Goal: Answer question/provide support: Share knowledge or assist other users

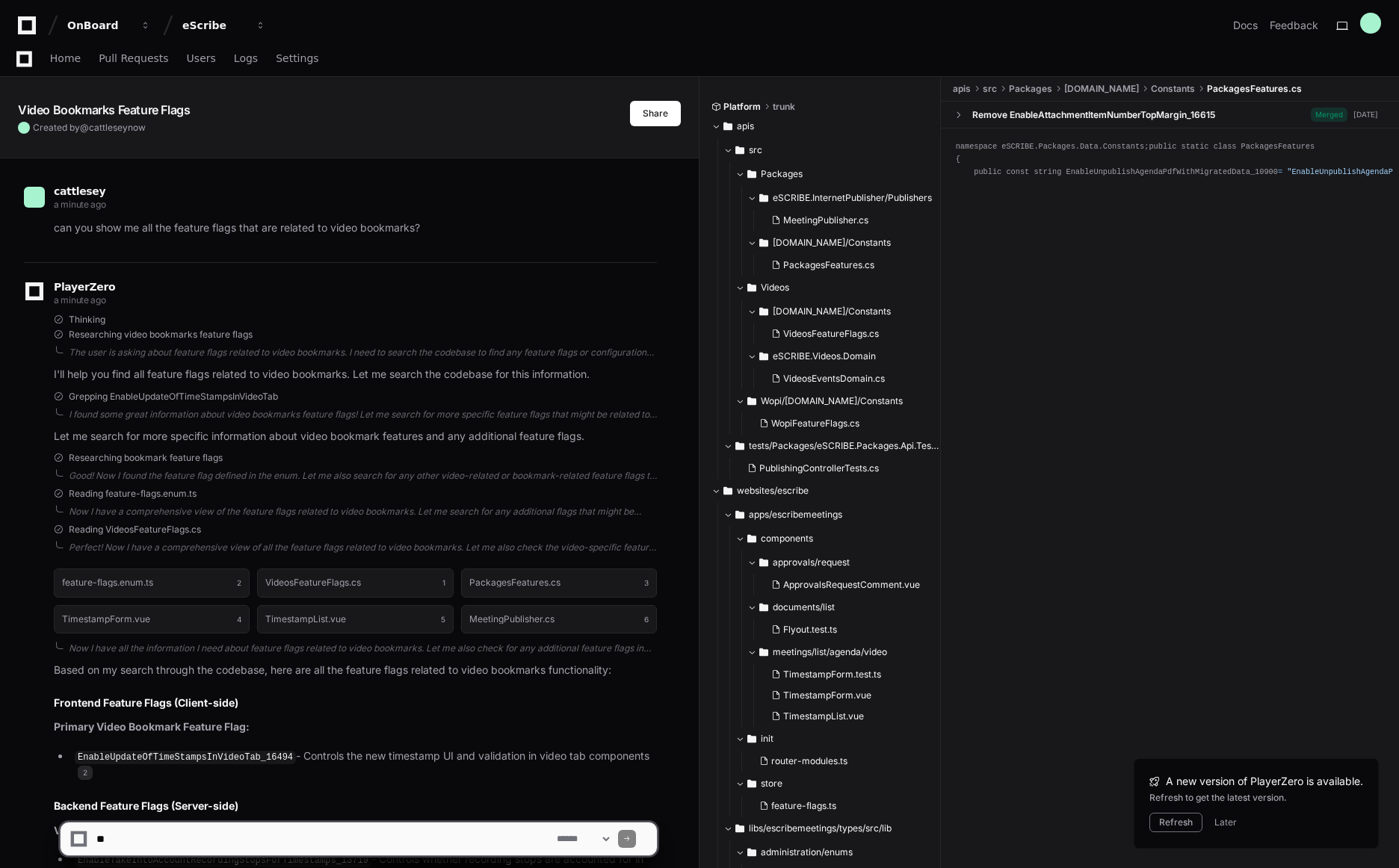
scroll to position [543, 0]
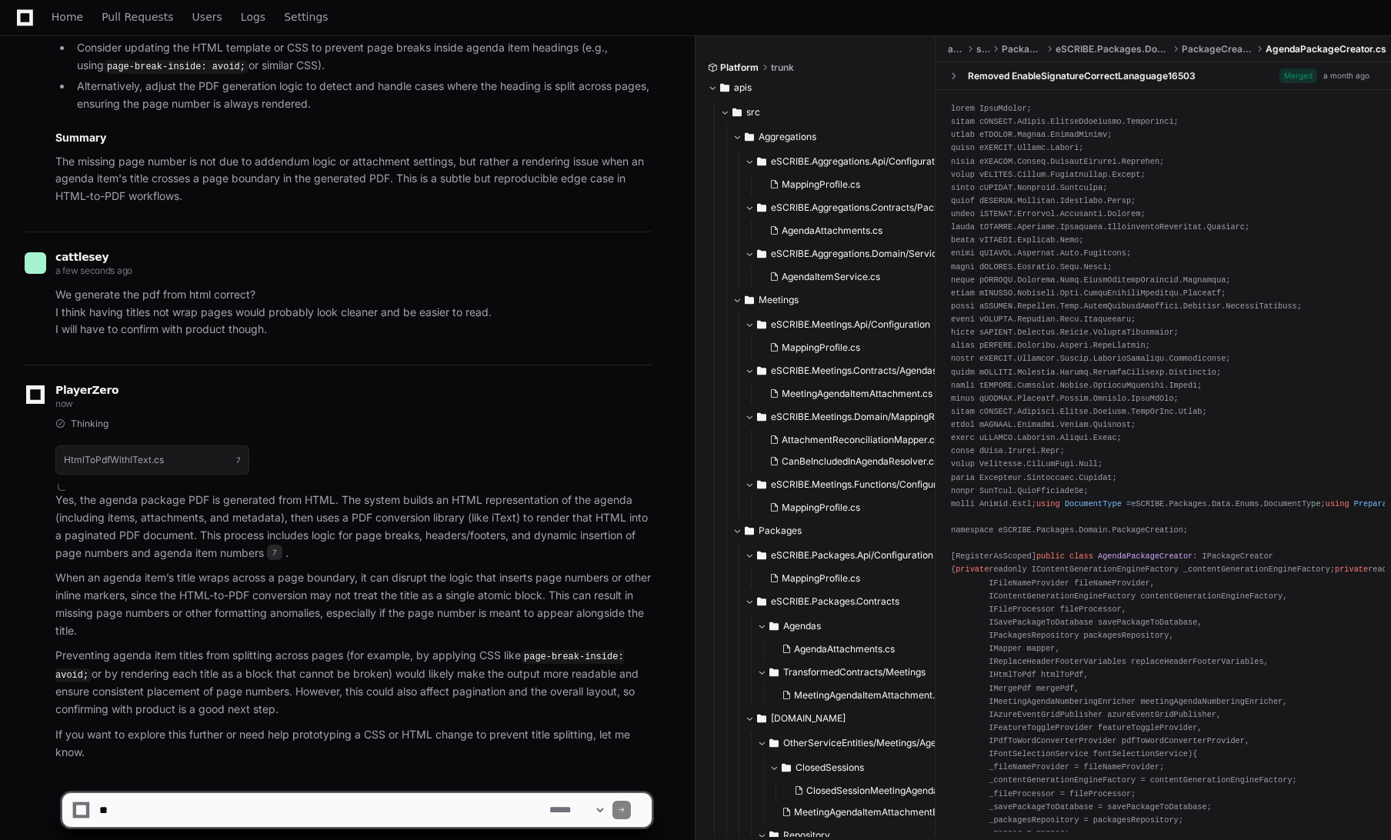
scroll to position [154, 0]
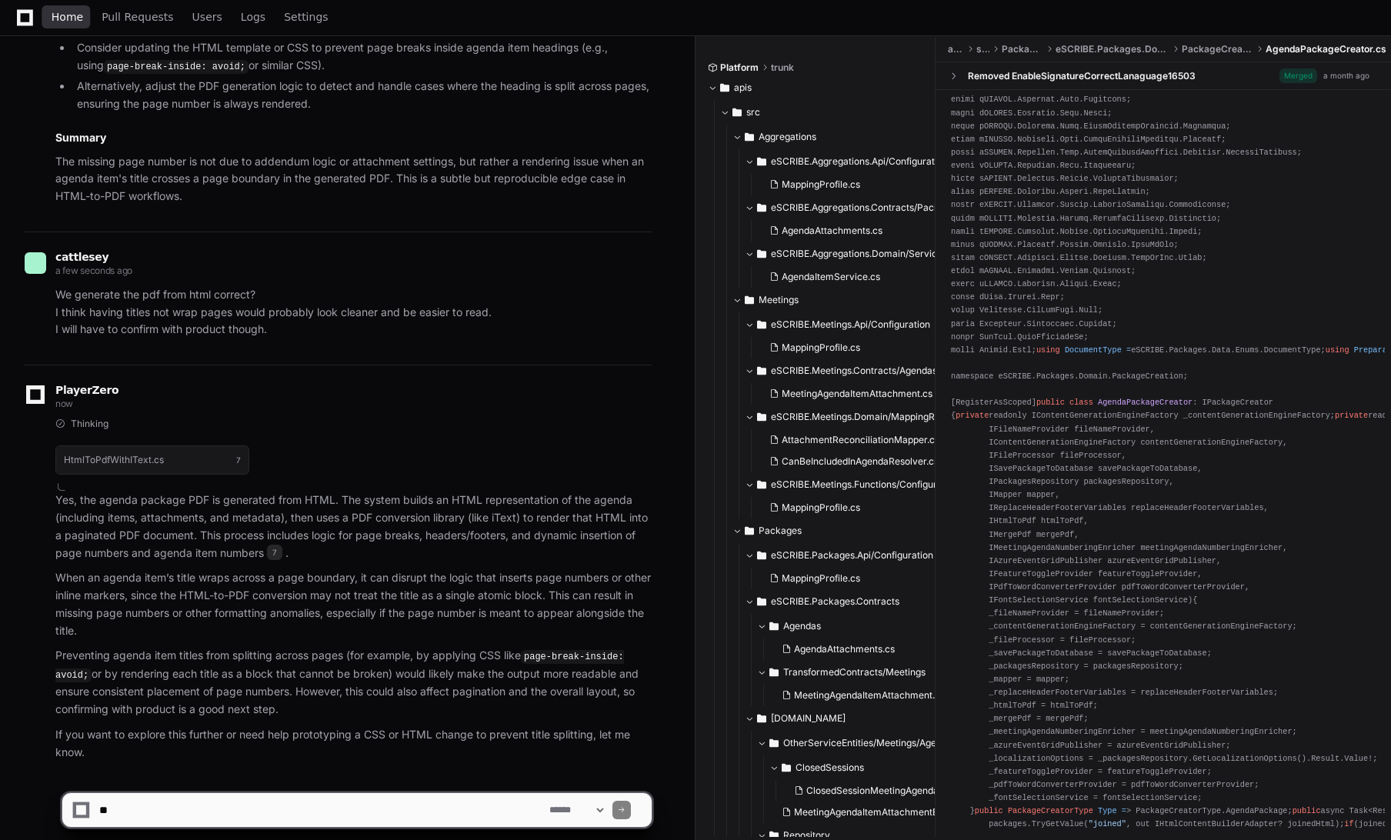
click at [58, 18] on span "Home" at bounding box center [68, 16] width 32 height 9
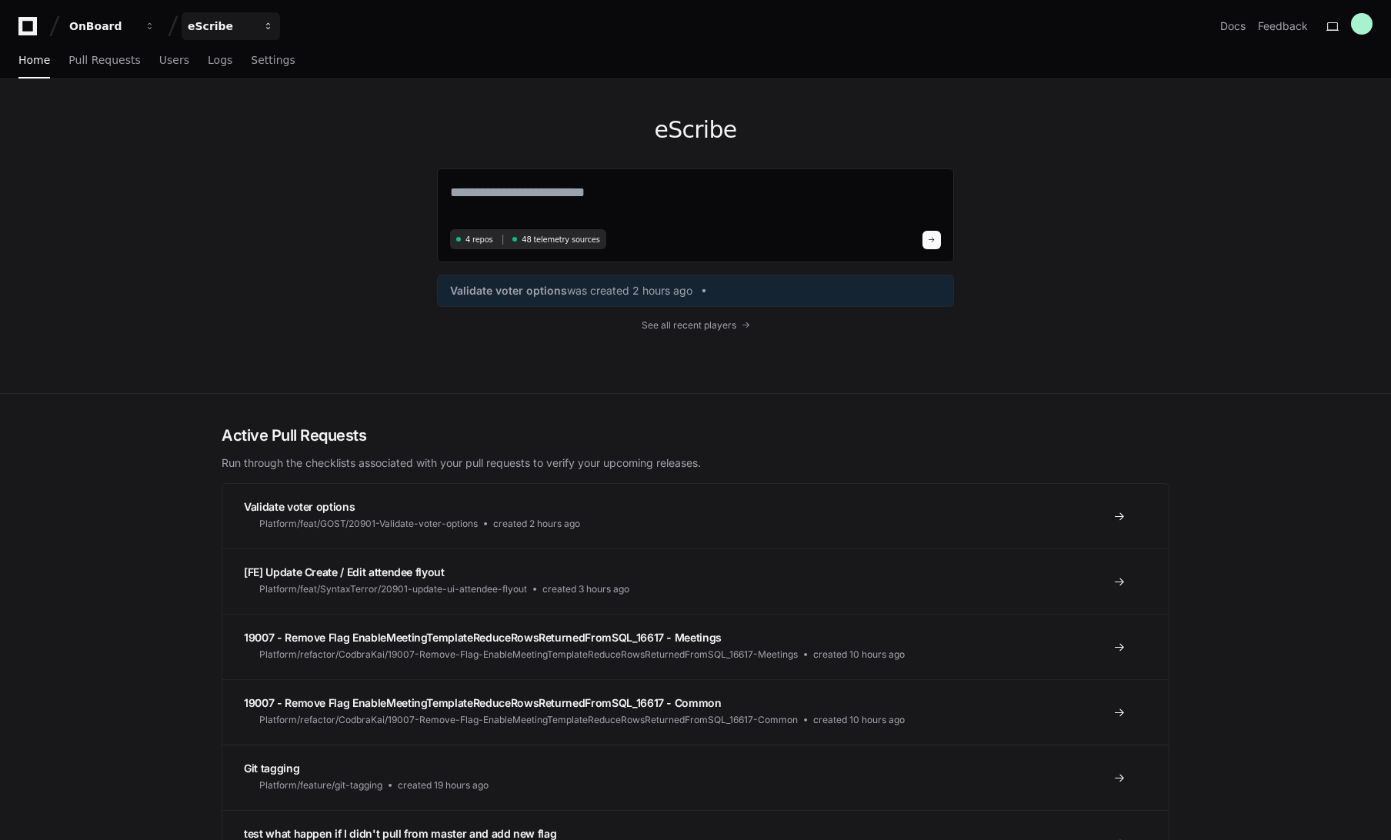
click at [211, 26] on div "eScribe" at bounding box center [221, 25] width 66 height 15
click at [213, 118] on span "eScribe" at bounding box center [234, 112] width 44 height 18
click at [83, 24] on div "OnBoard" at bounding box center [102, 25] width 66 height 15
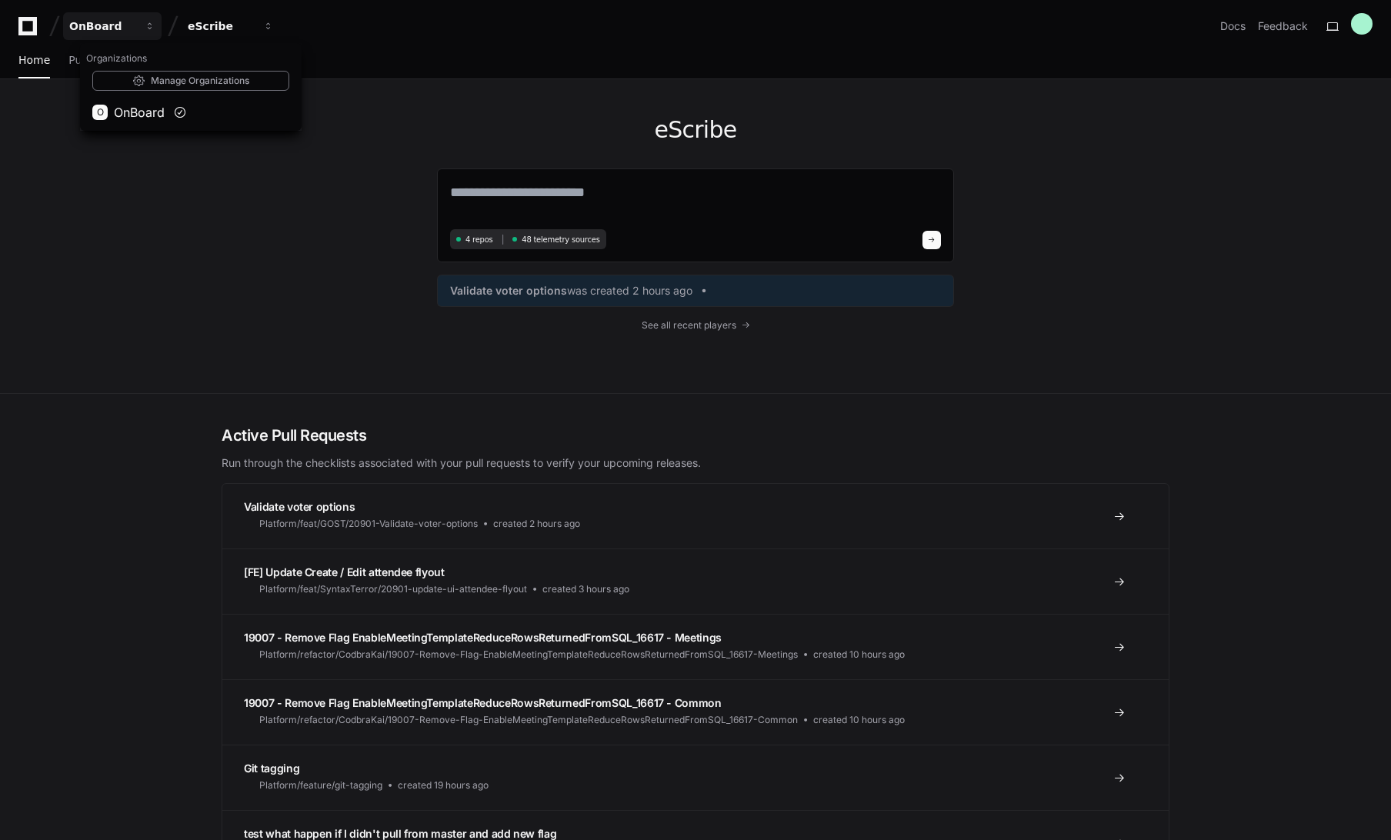
click at [166, 250] on div "eScribe 4 repos 48 telemetry sources Validate voter options was created 2 hours…" at bounding box center [695, 236] width 1391 height 315
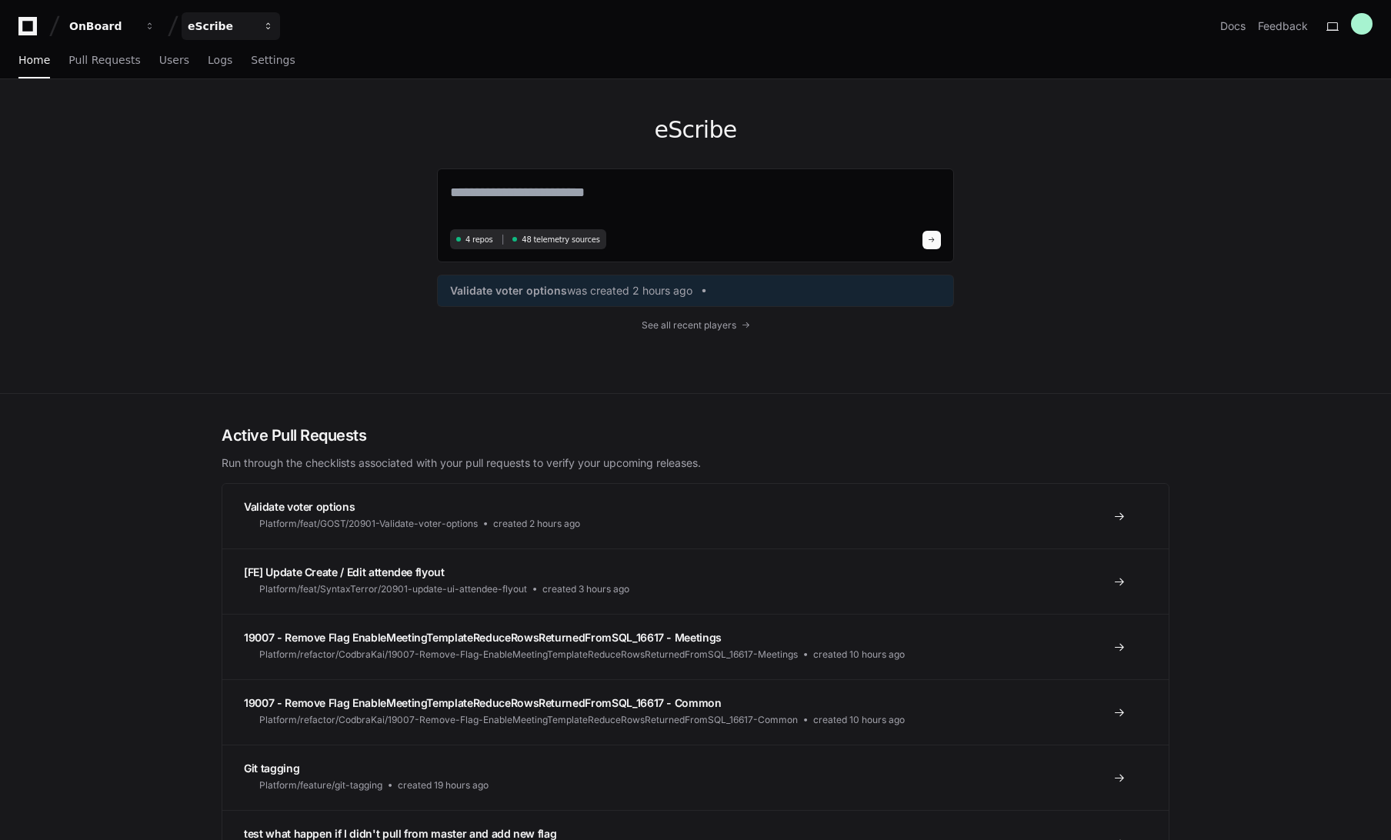
click at [206, 21] on div "eScribe" at bounding box center [221, 25] width 66 height 15
click at [222, 241] on div "eScribe 4 repos 48 telemetry sources Validate voter options was created 2 hours…" at bounding box center [695, 236] width 985 height 314
click at [25, 25] on icon at bounding box center [27, 26] width 31 height 18
click at [649, 187] on textarea at bounding box center [695, 203] width 491 height 43
drag, startPoint x: 325, startPoint y: 322, endPoint x: 471, endPoint y: 296, distance: 148.4
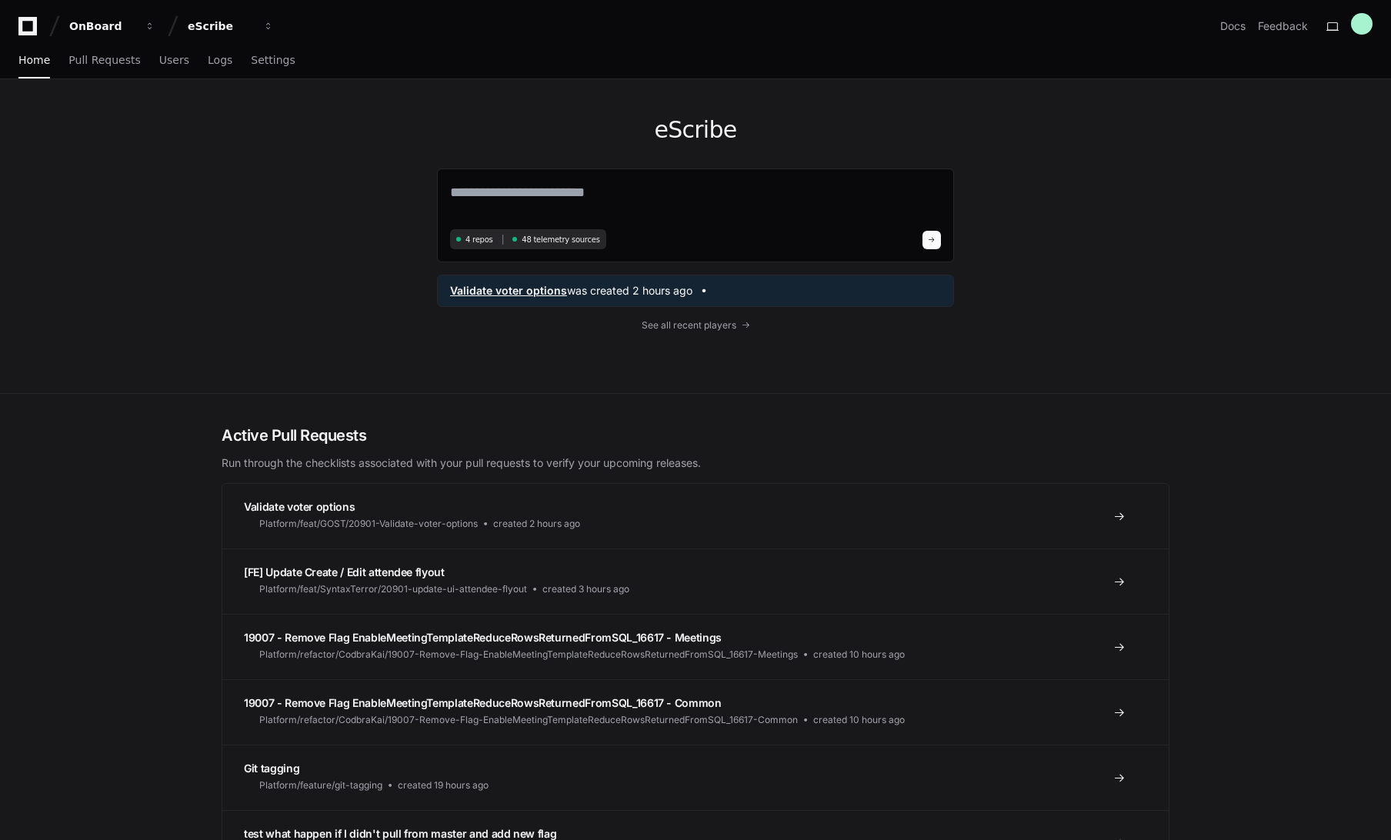
click at [331, 319] on div "eScribe 4 repos 48 telemetry sources Validate voter options was created 2 hours…" at bounding box center [695, 236] width 985 height 314
click at [703, 196] on textarea at bounding box center [695, 203] width 491 height 43
click at [674, 189] on textarea "**********" at bounding box center [695, 202] width 491 height 41
drag, startPoint x: 666, startPoint y: 192, endPoint x: 696, endPoint y: 276, distance: 89.8
click at [669, 202] on textarea "**********" at bounding box center [695, 202] width 491 height 41
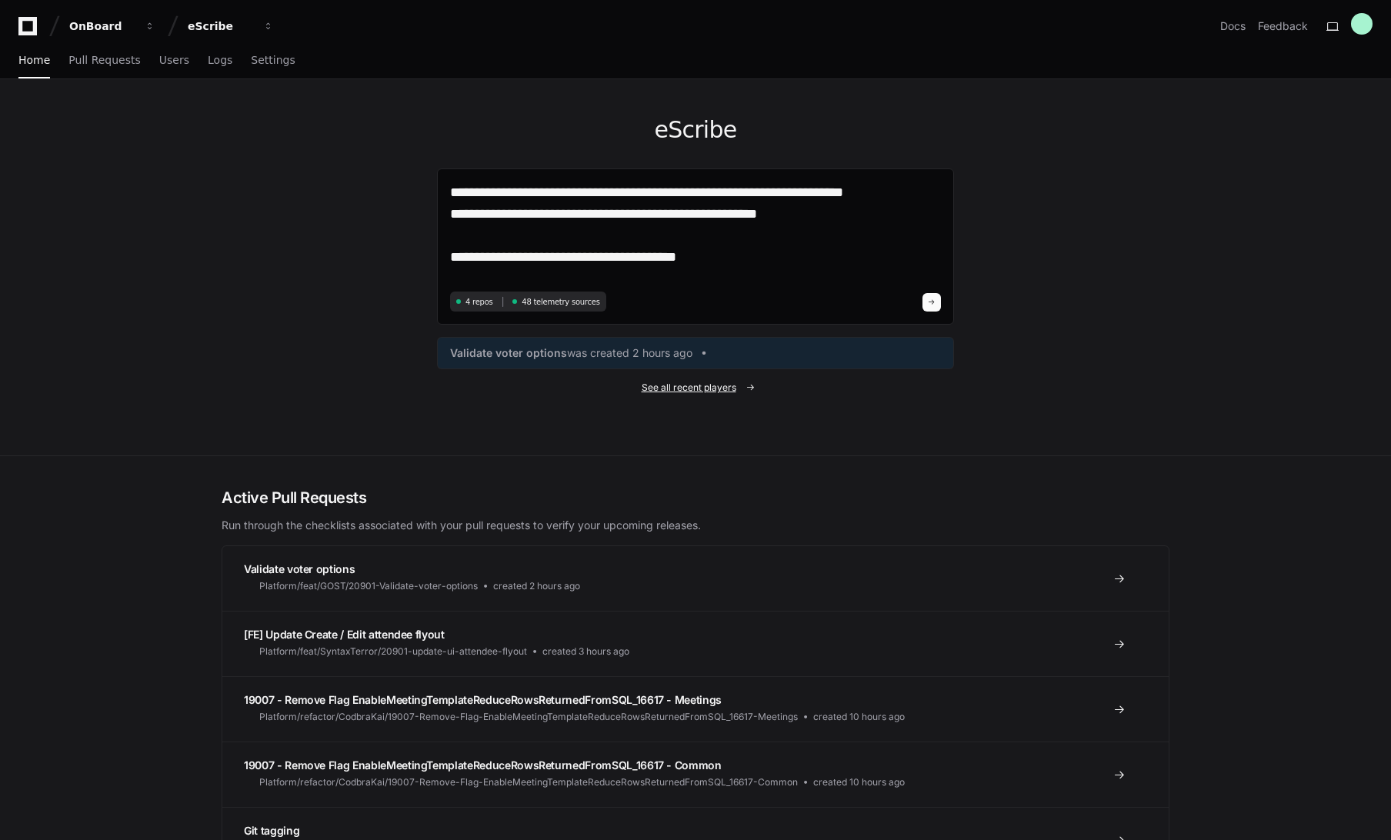
type textarea "**********"
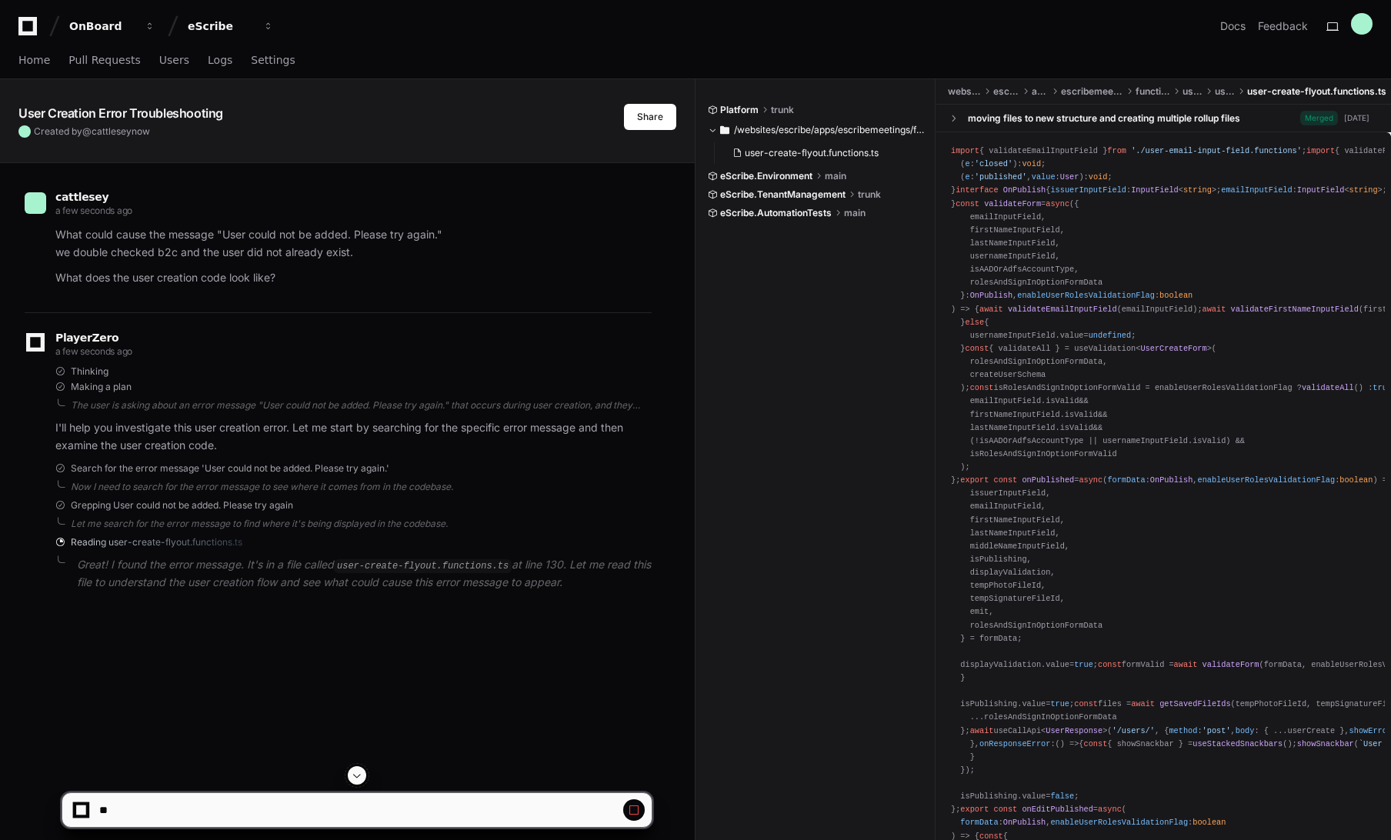
click at [746, 392] on div "Platform trunk /websites/escribe/apps/escribemeetings/functions/users/users use…" at bounding box center [822, 479] width 228 height 800
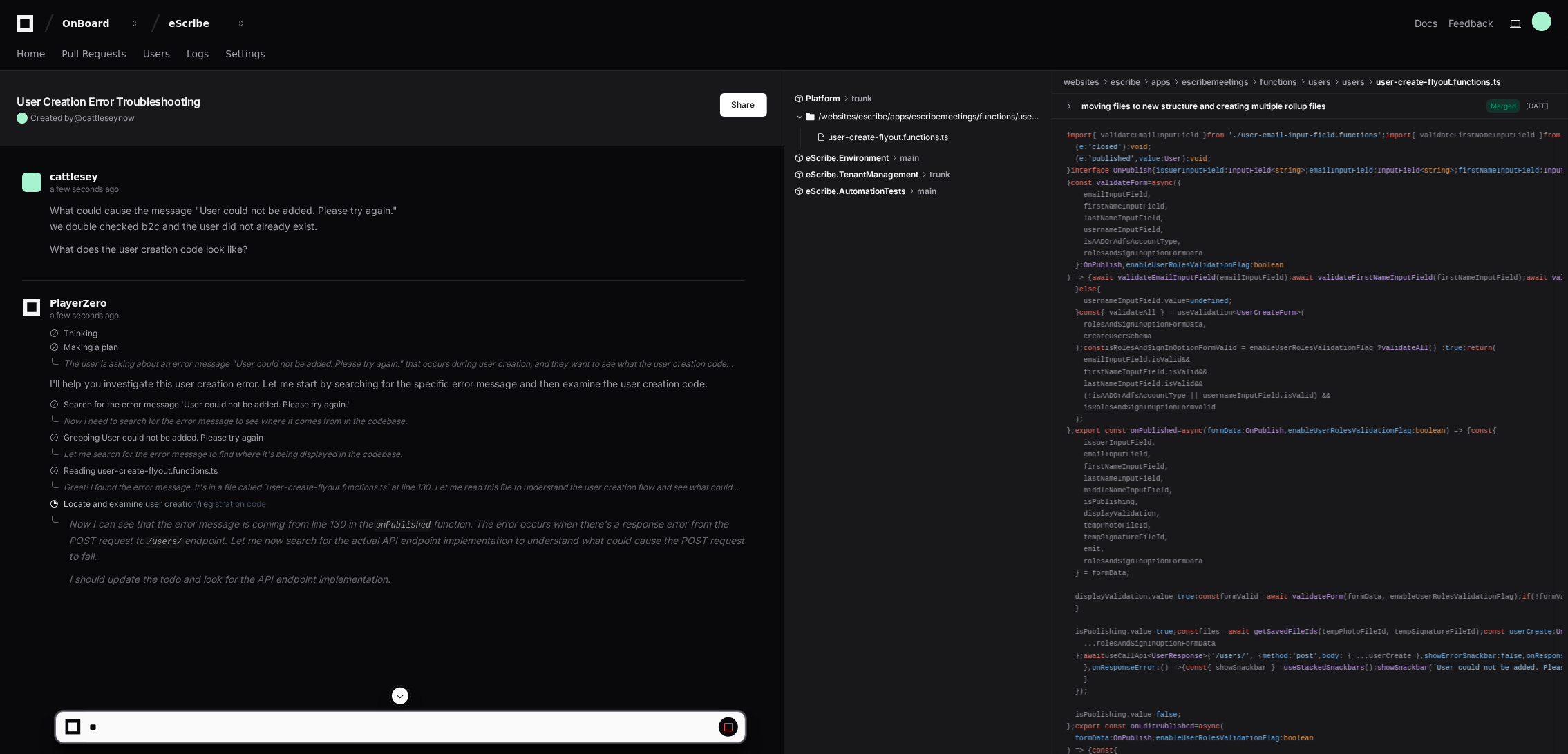
click at [872, 160] on span "eScribe.Environment" at bounding box center [848, 158] width 83 height 11
click at [877, 176] on span "eScribe.TenantManagement" at bounding box center [862, 175] width 112 height 11
click at [800, 173] on span at bounding box center [799, 174] width 8 height 8
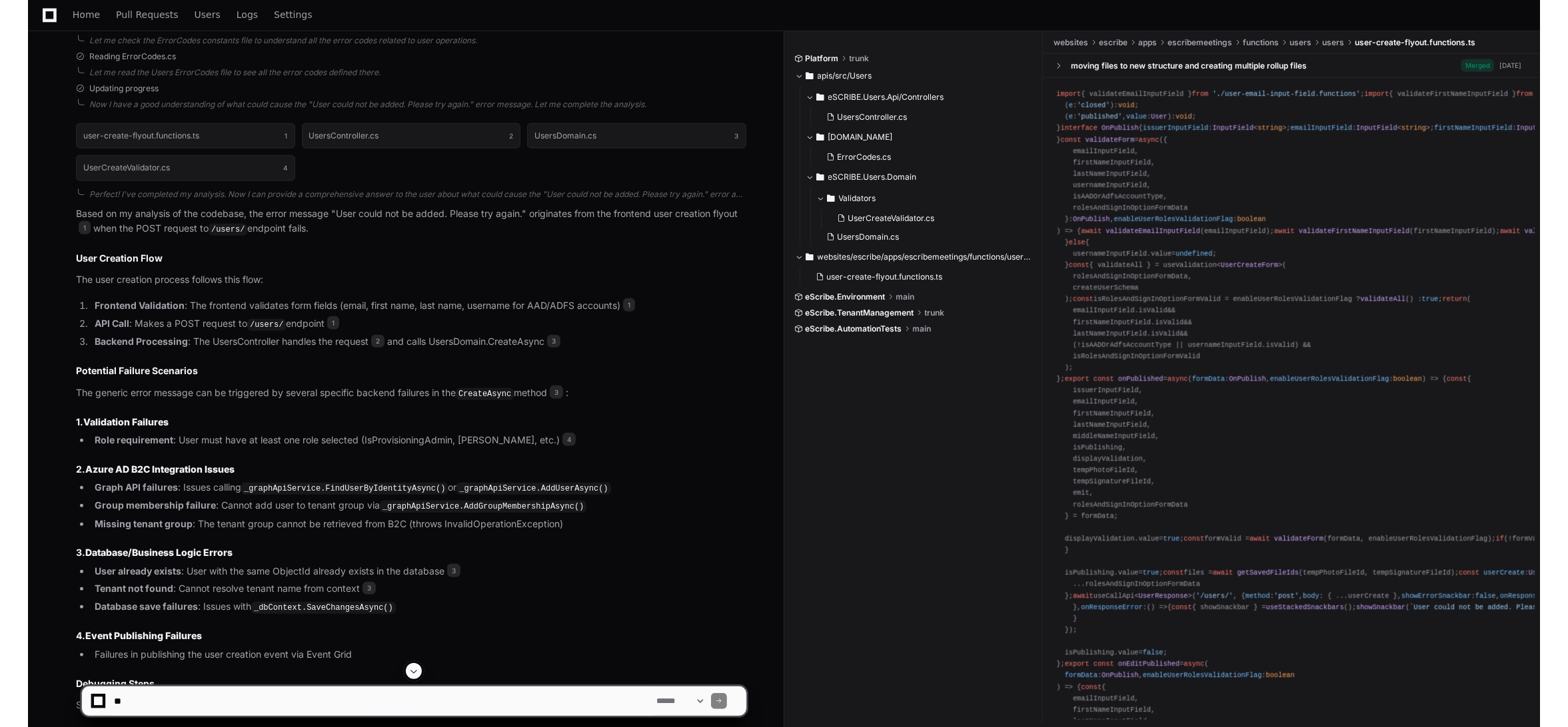
scroll to position [973, 0]
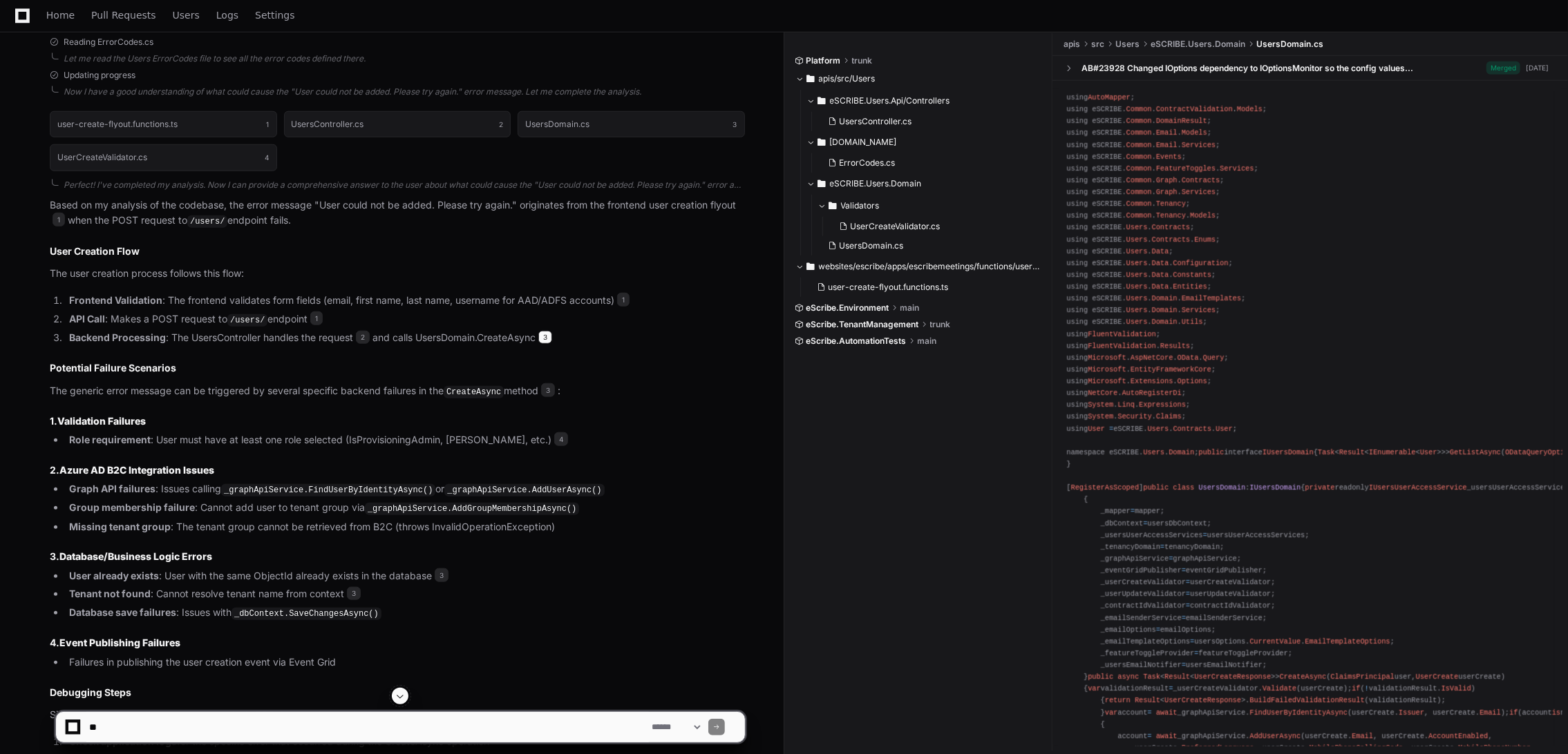
click at [551, 337] on span "3" at bounding box center [544, 338] width 13 height 13
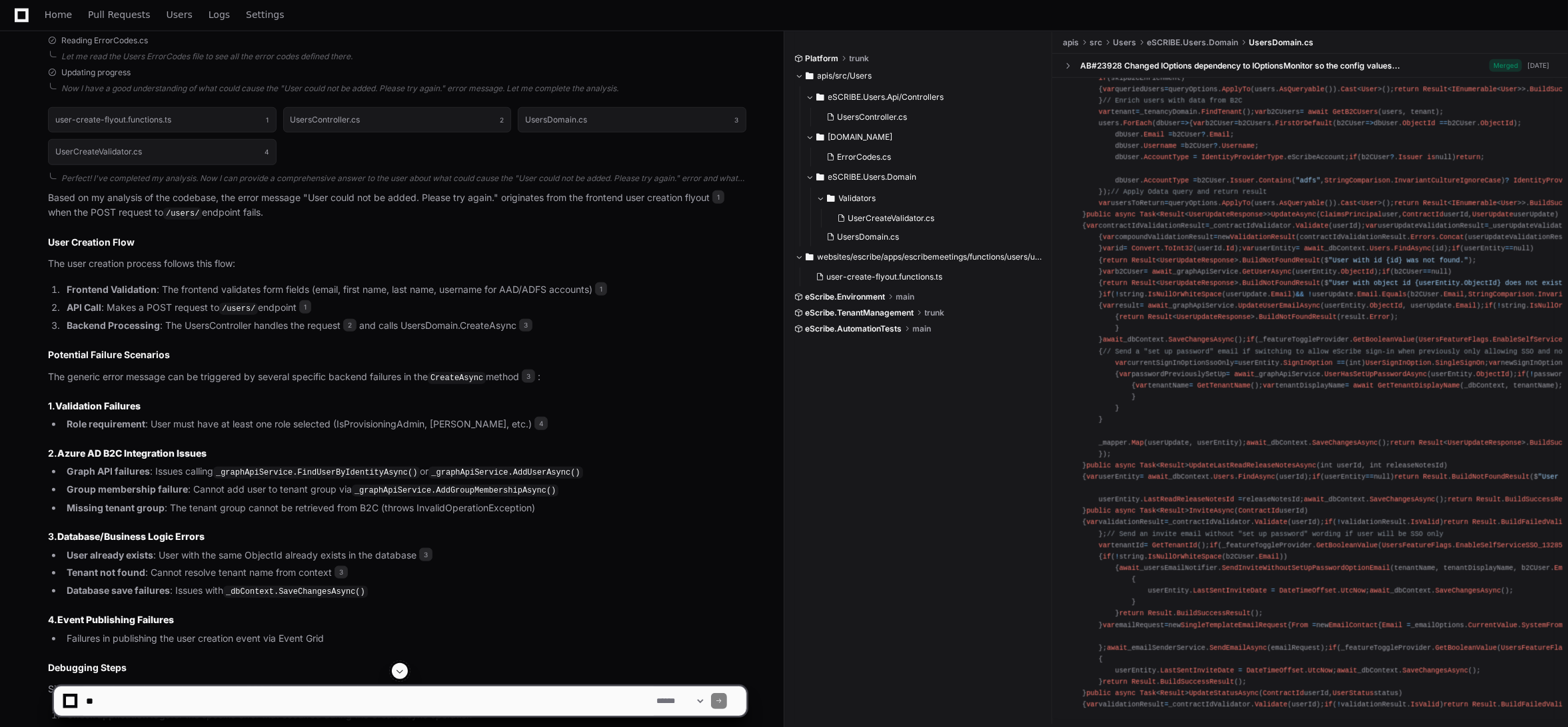
scroll to position [1132, 0]
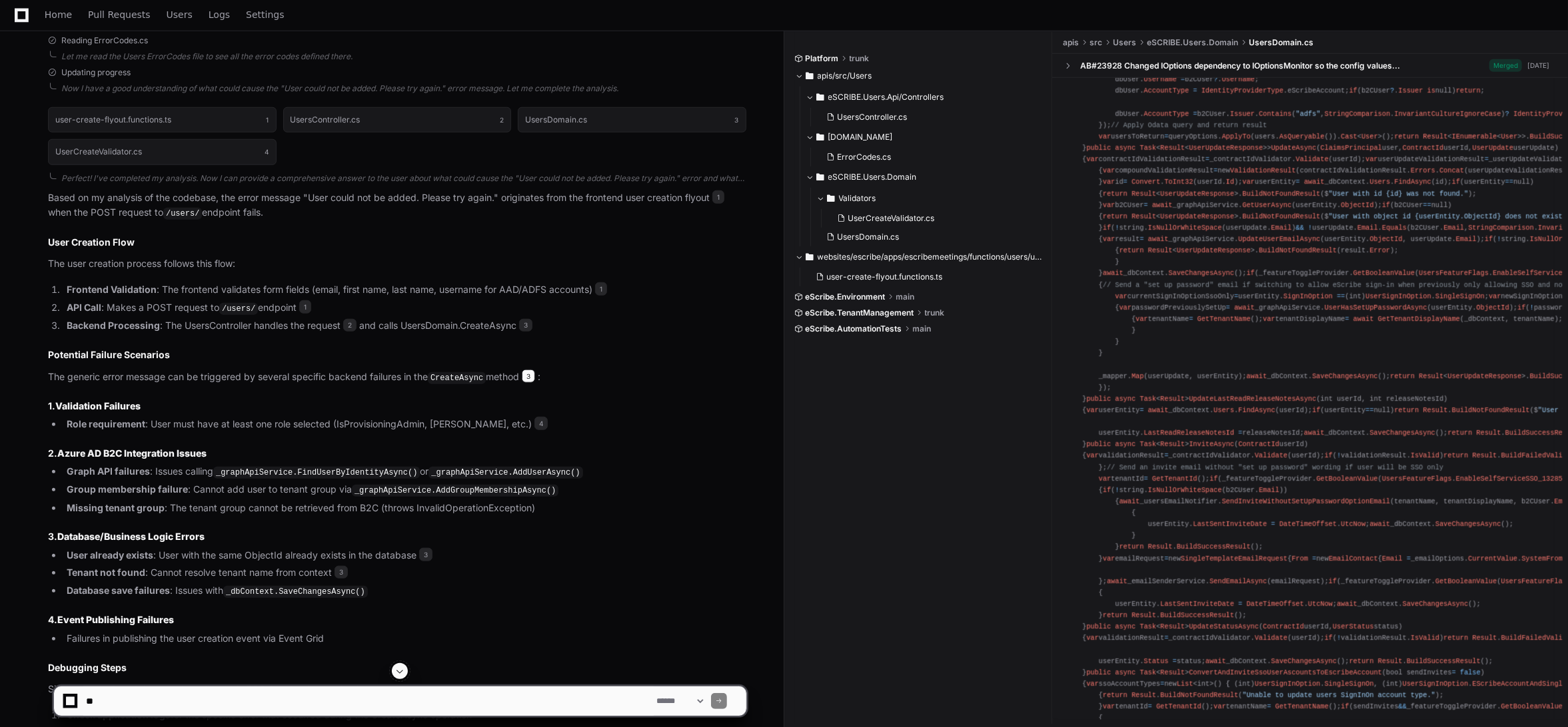
click at [532, 374] on span "3" at bounding box center [528, 376] width 13 height 13
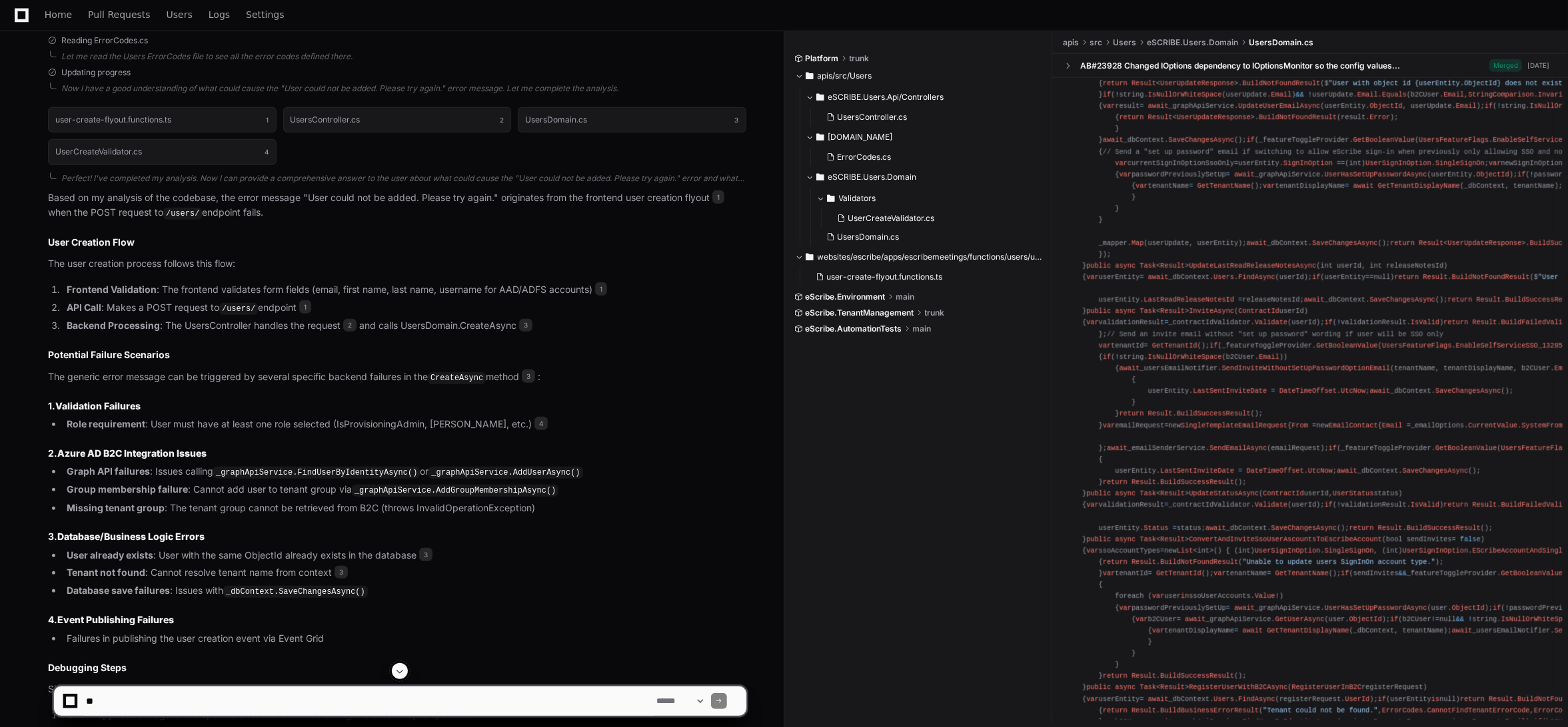
scroll to position [1265, 0]
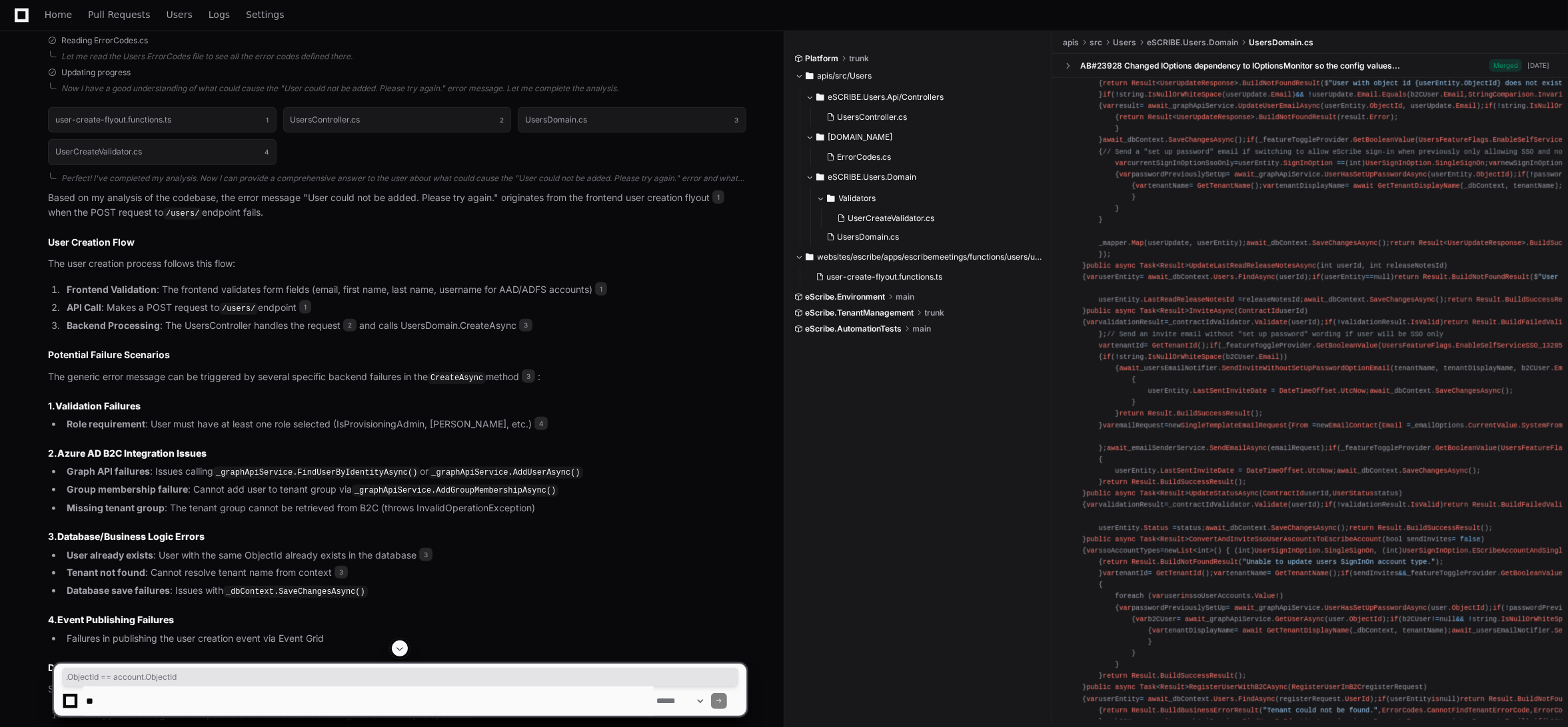
drag, startPoint x: 1256, startPoint y: 163, endPoint x: 1365, endPoint y: 163, distance: 109.0
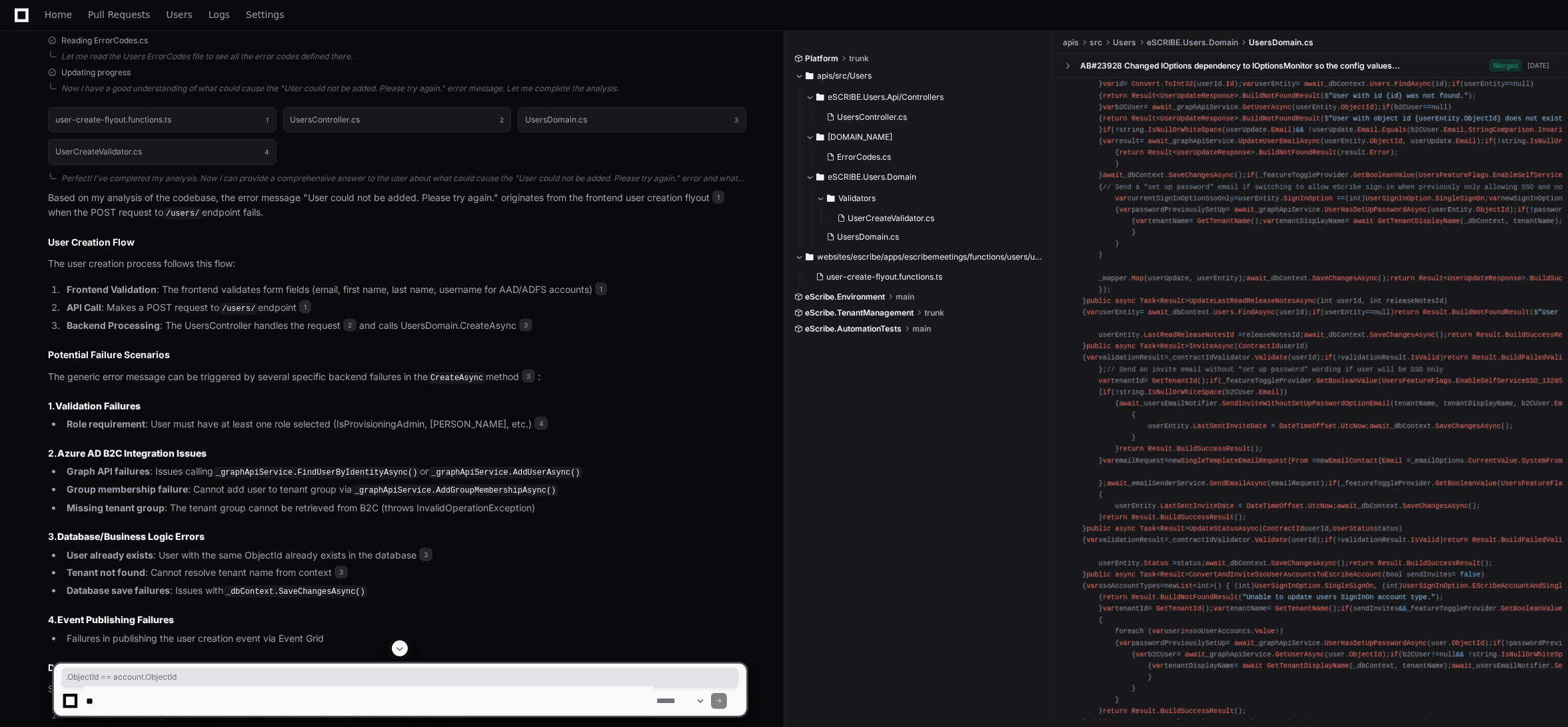
scroll to position [1199, 0]
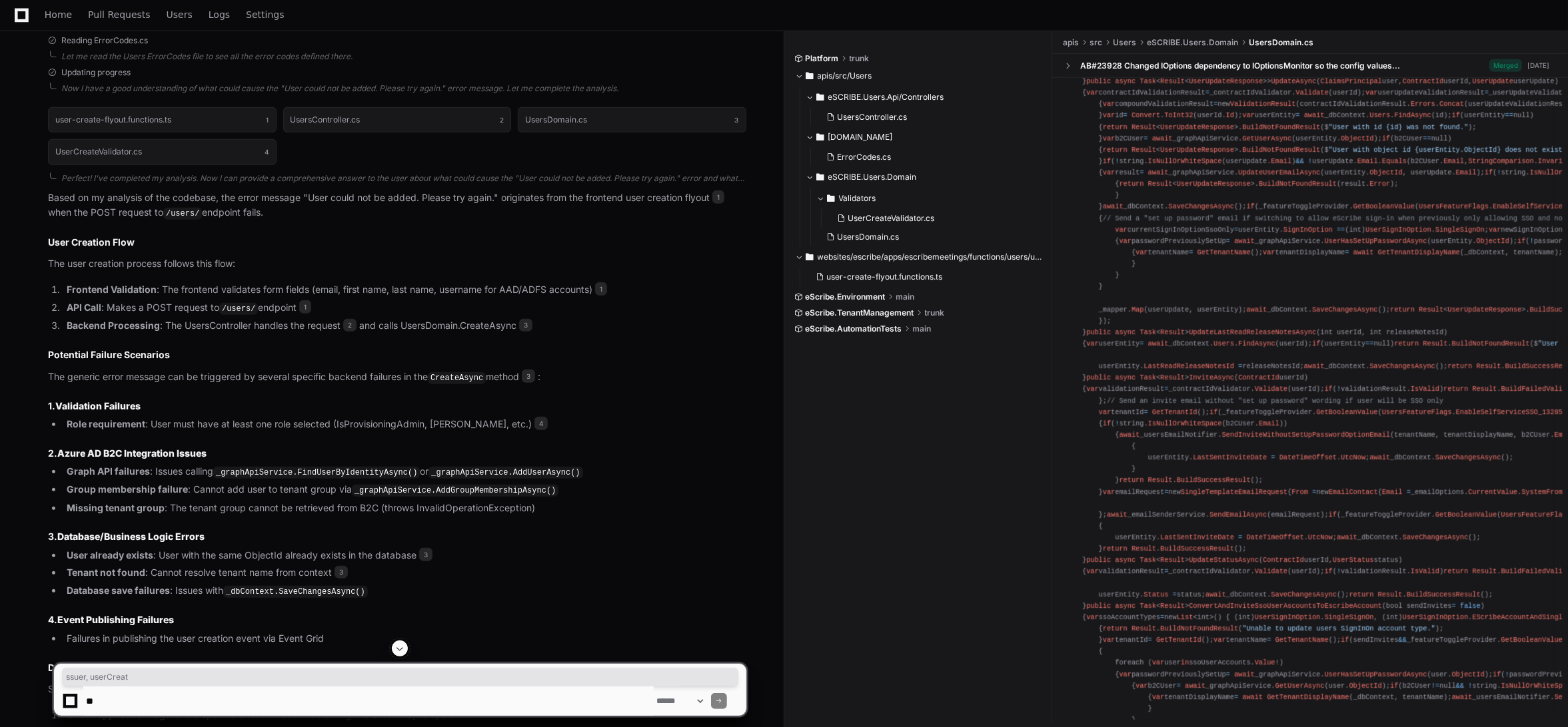
drag, startPoint x: 1371, startPoint y: 138, endPoint x: 1432, endPoint y: 139, distance: 61.0
click at [1203, 139] on div "using AutoMapper ; using eSCRIBE. Common . ContractValidation . Models ; using …" at bounding box center [1309, 47] width 489 height 2315
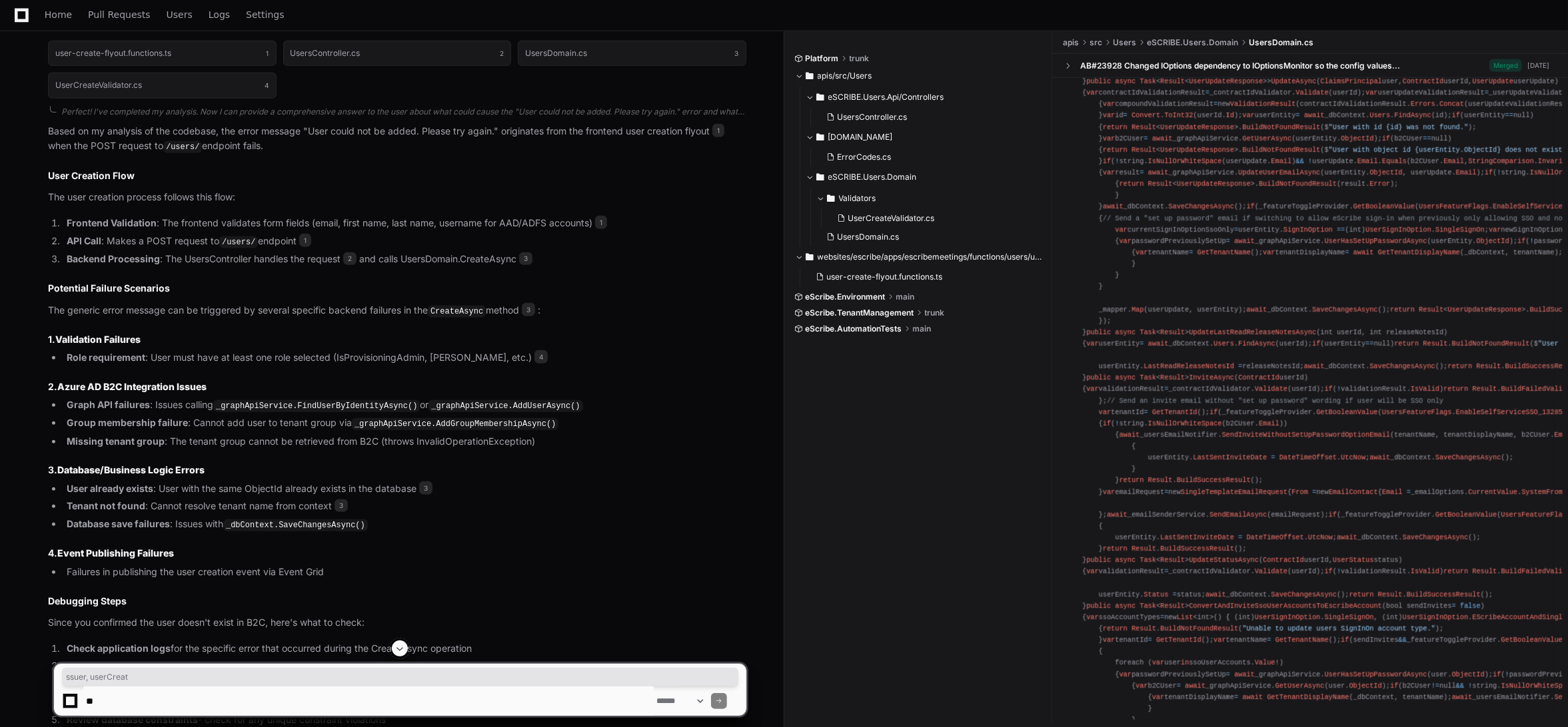
scroll to position [973, 0]
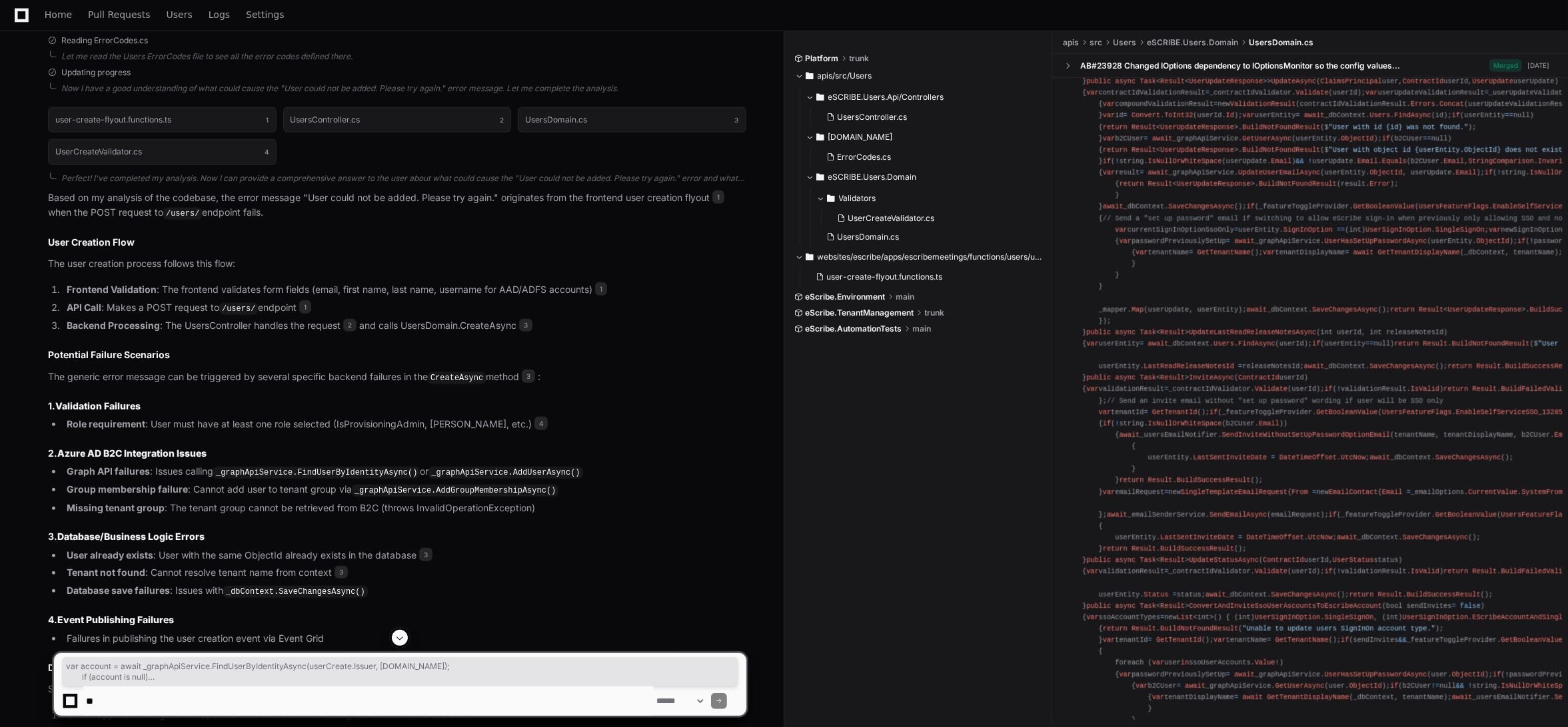
drag, startPoint x: 1108, startPoint y: 209, endPoint x: 1061, endPoint y: 139, distance: 84.3
click at [1061, 139] on pre "using AutoMapper ; using eSCRIBE. Common . ContractValidation . Models ; using …" at bounding box center [1309, 47] width 505 height 2326
copy div "var account = await _graphApiService. FindUserByIdentityAsync (userCreate. Issu…"
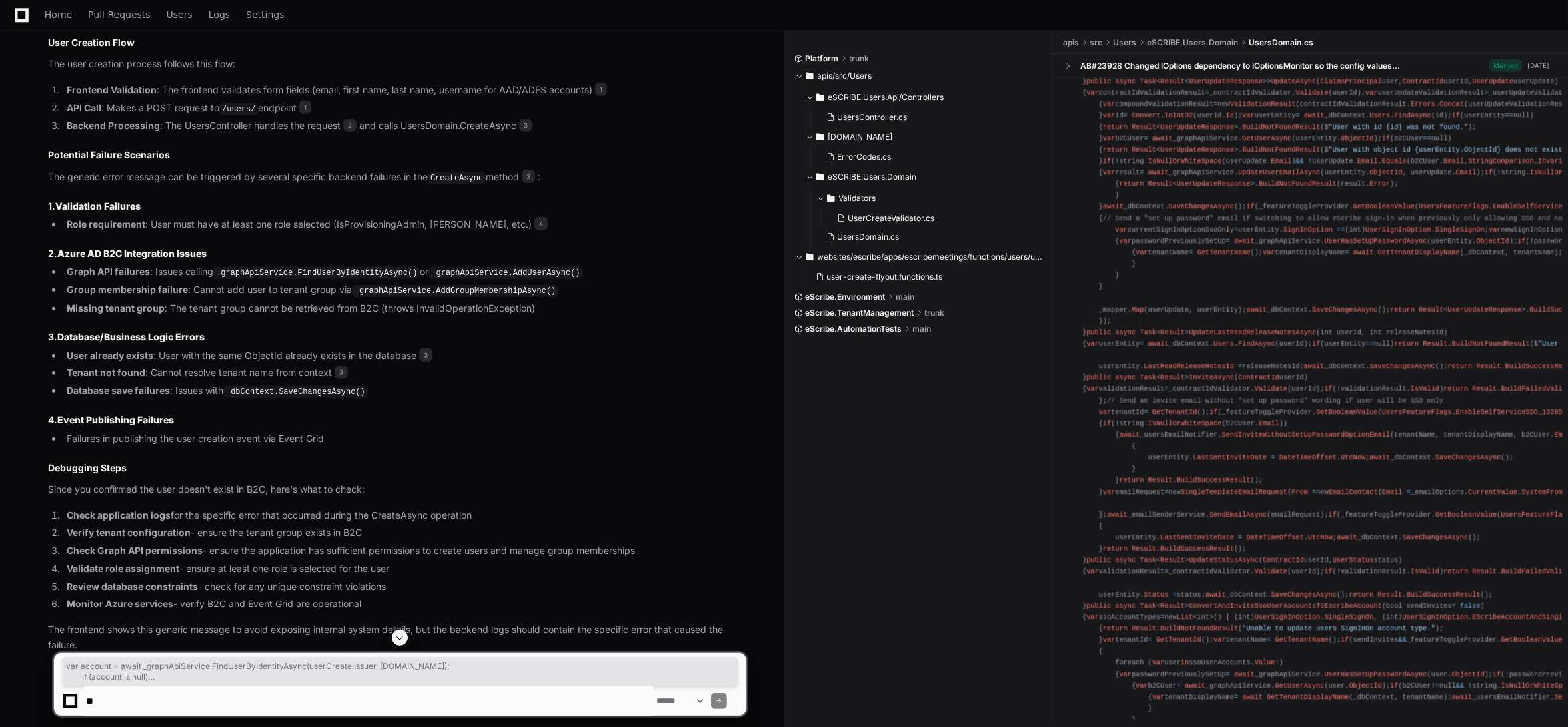
scroll to position [1200, 0]
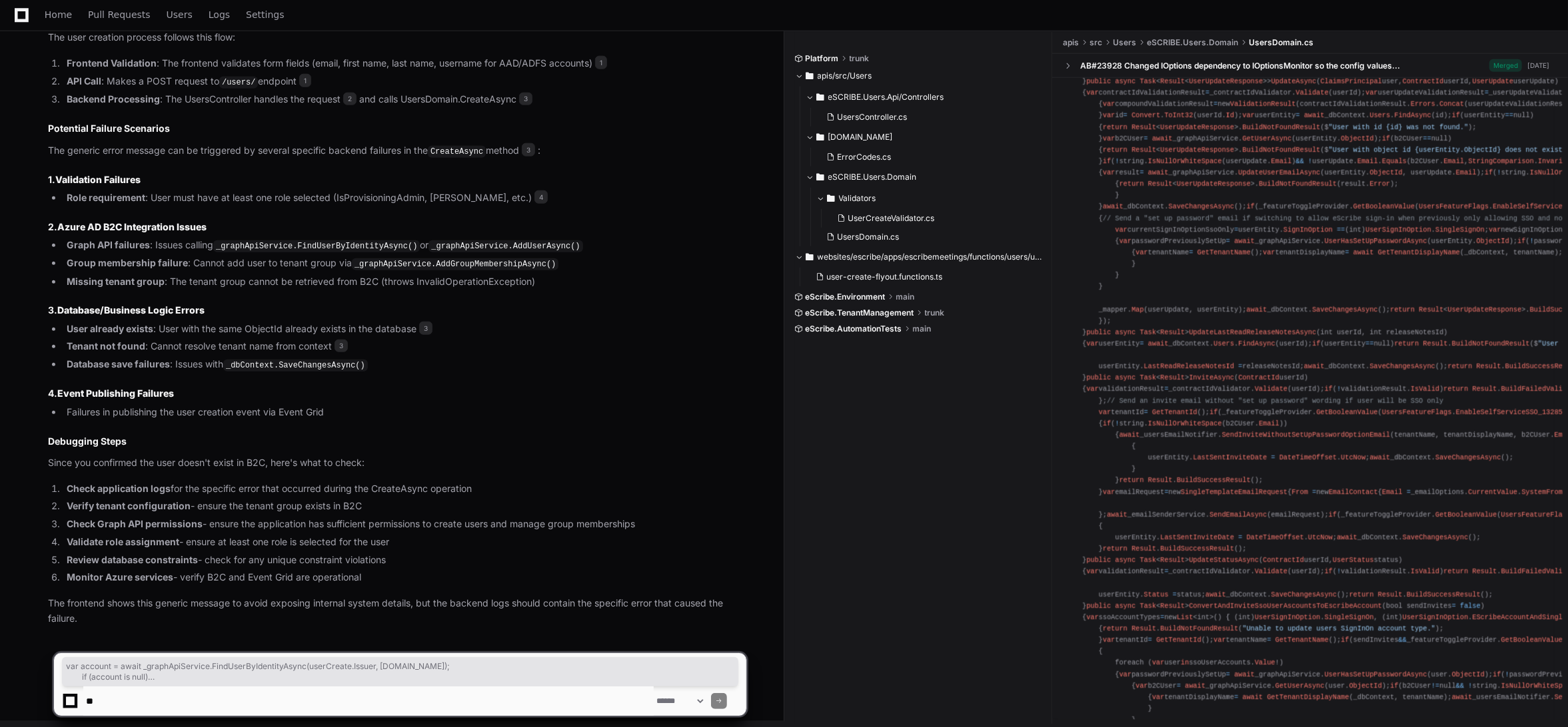
click at [510, 464] on p "Since you confirmed the user doesn't exist in B2C, here's what to check:" at bounding box center [397, 463] width 698 height 16
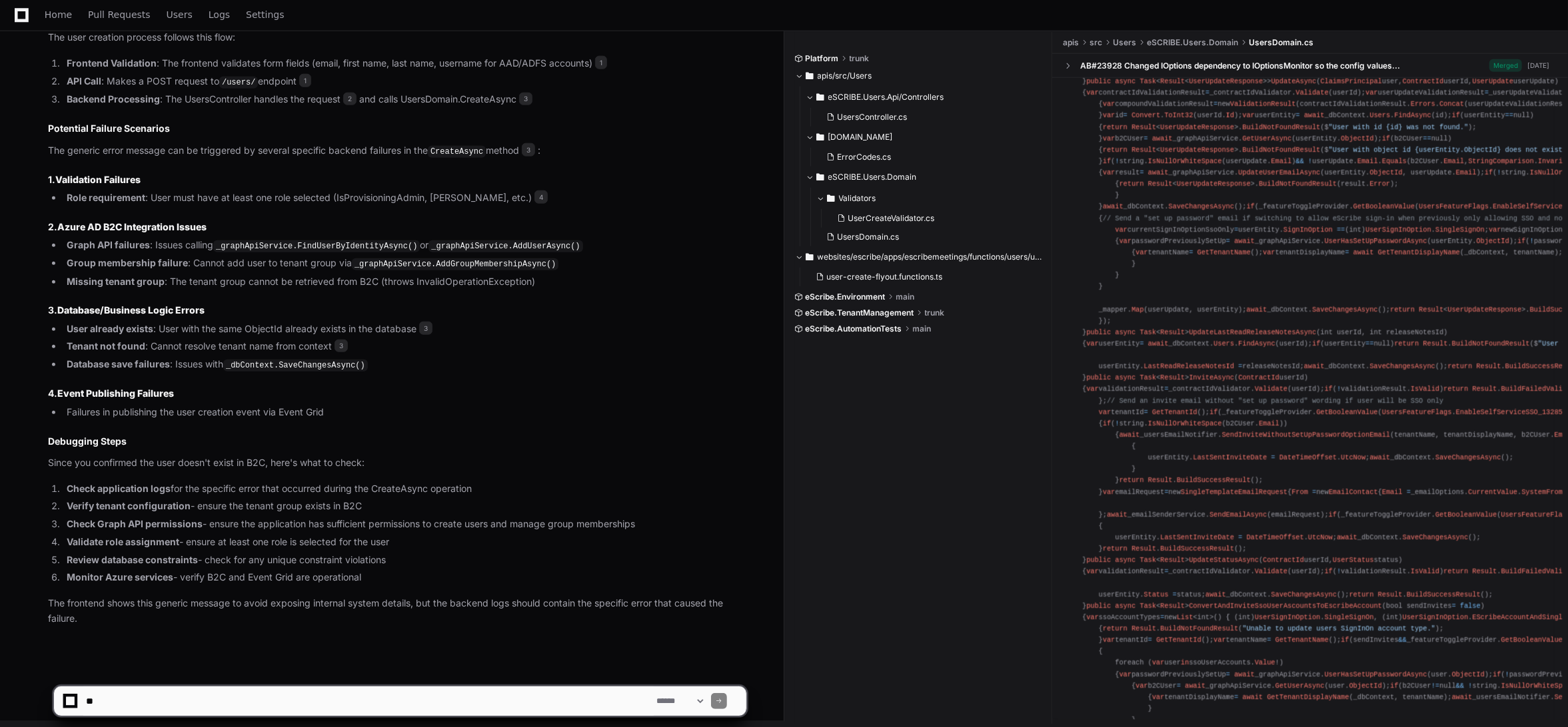
click at [197, 695] on textarea at bounding box center [368, 701] width 571 height 29
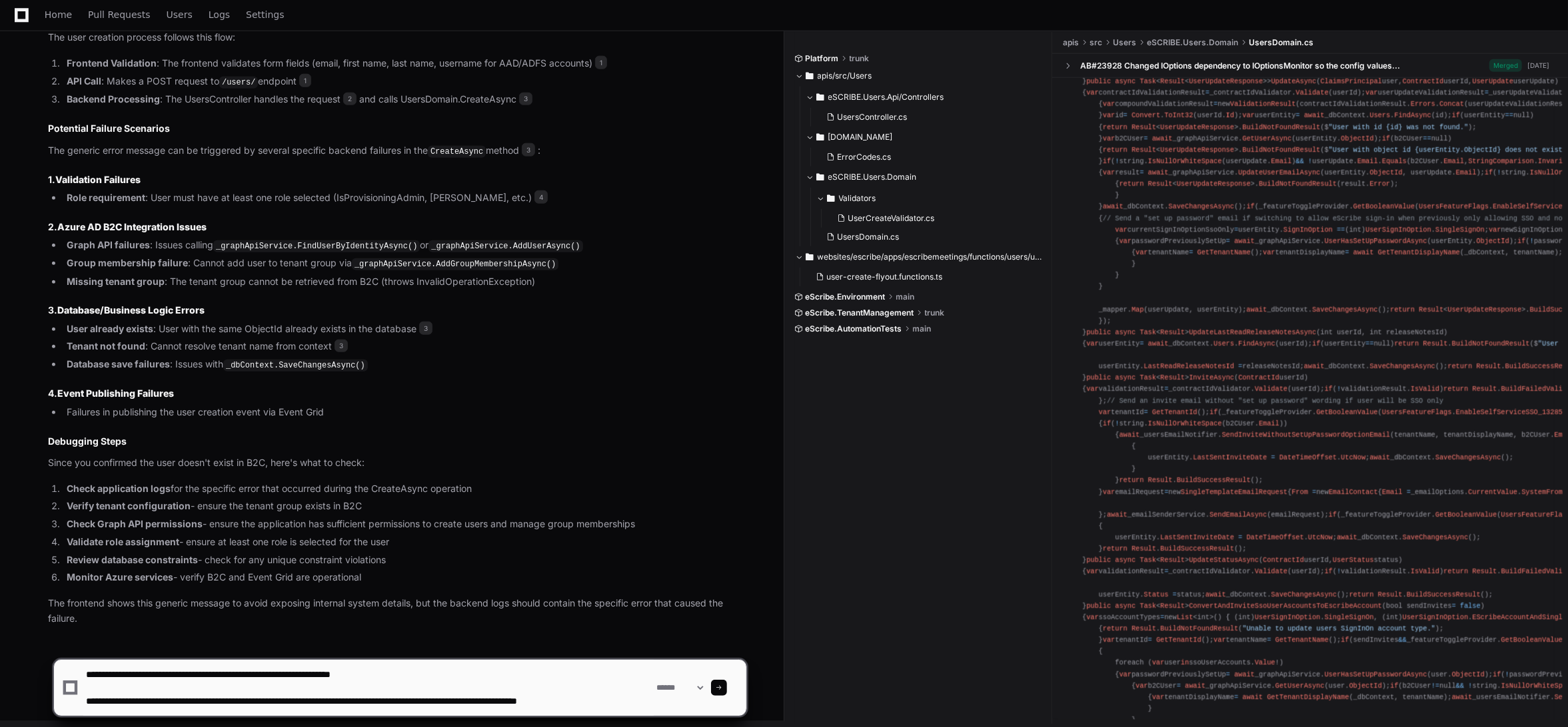
scroll to position [4, 0]
type textarea "**********"
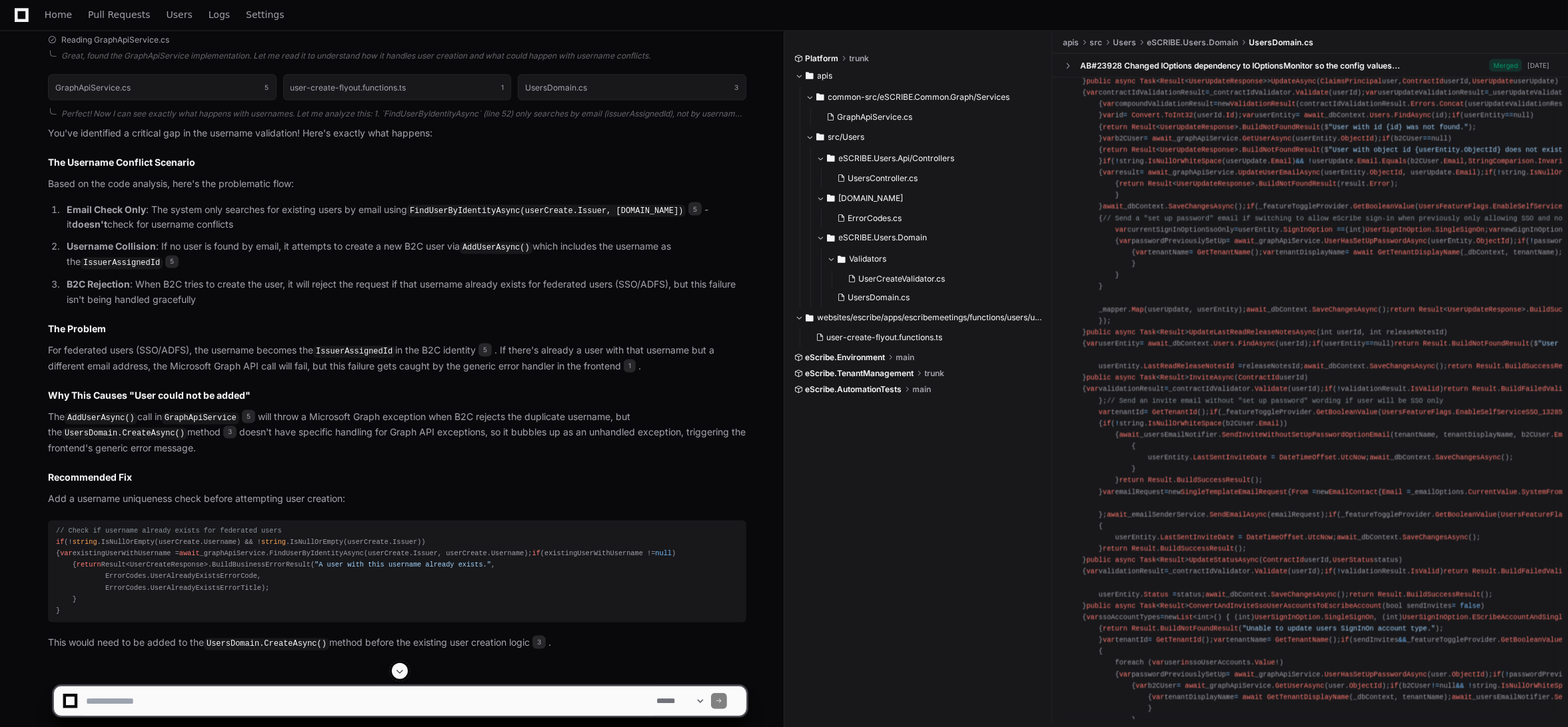
scroll to position [2191, 0]
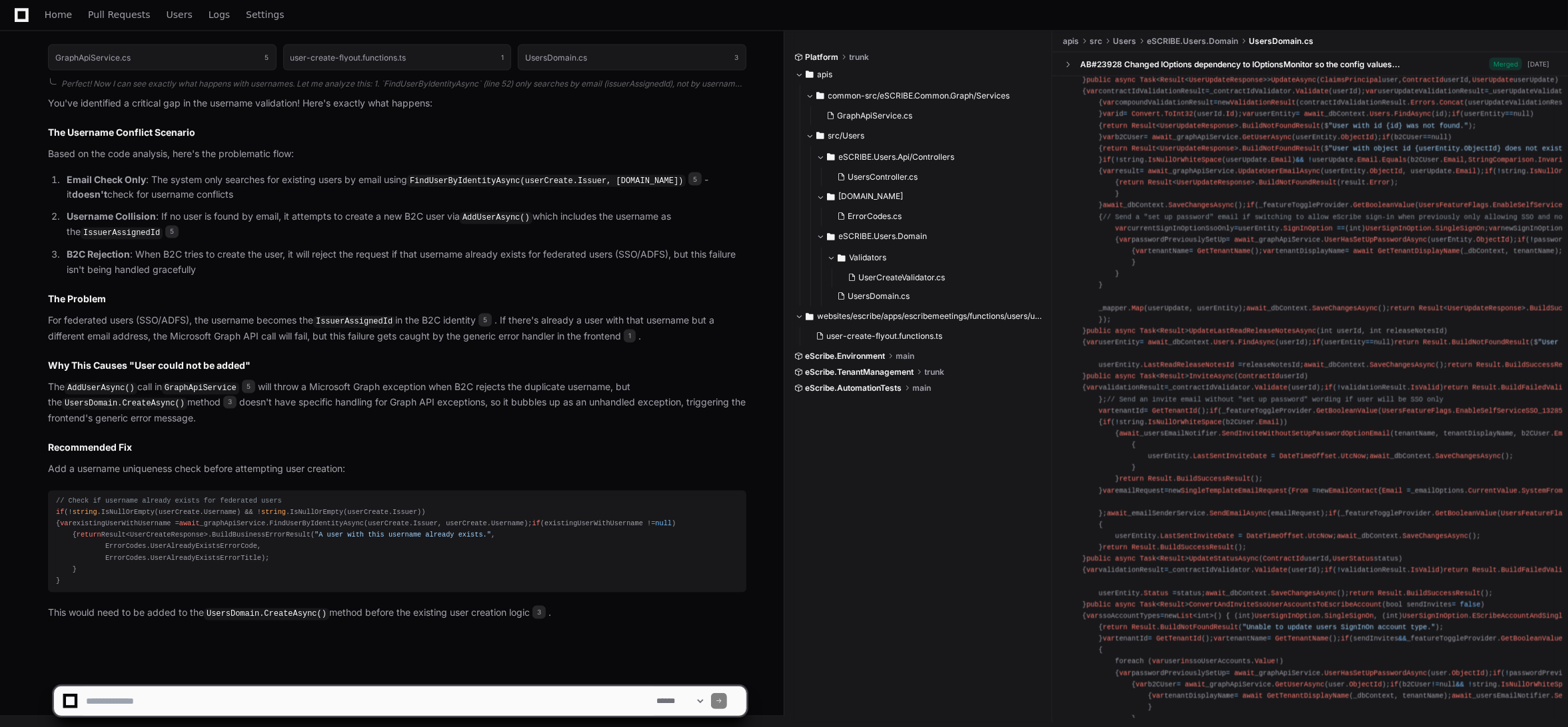
drag, startPoint x: 151, startPoint y: 636, endPoint x: 175, endPoint y: 582, distance: 59.1
click at [151, 636] on div "PlayerZero a few seconds ago Thinking Researching GraphApiService AddUserAsync …" at bounding box center [384, 230] width 725 height 827
click at [224, 704] on textarea at bounding box center [368, 701] width 571 height 29
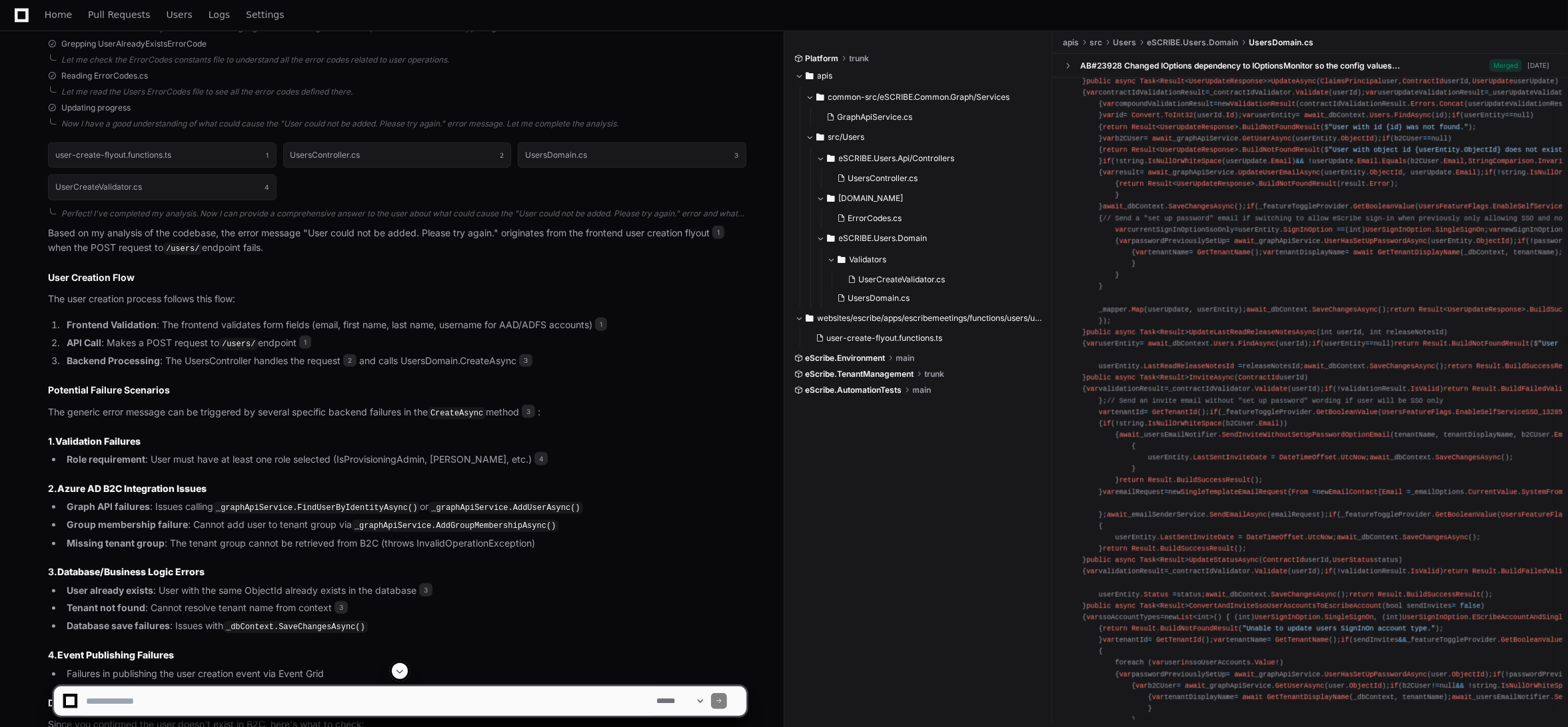
scroll to position [859, 0]
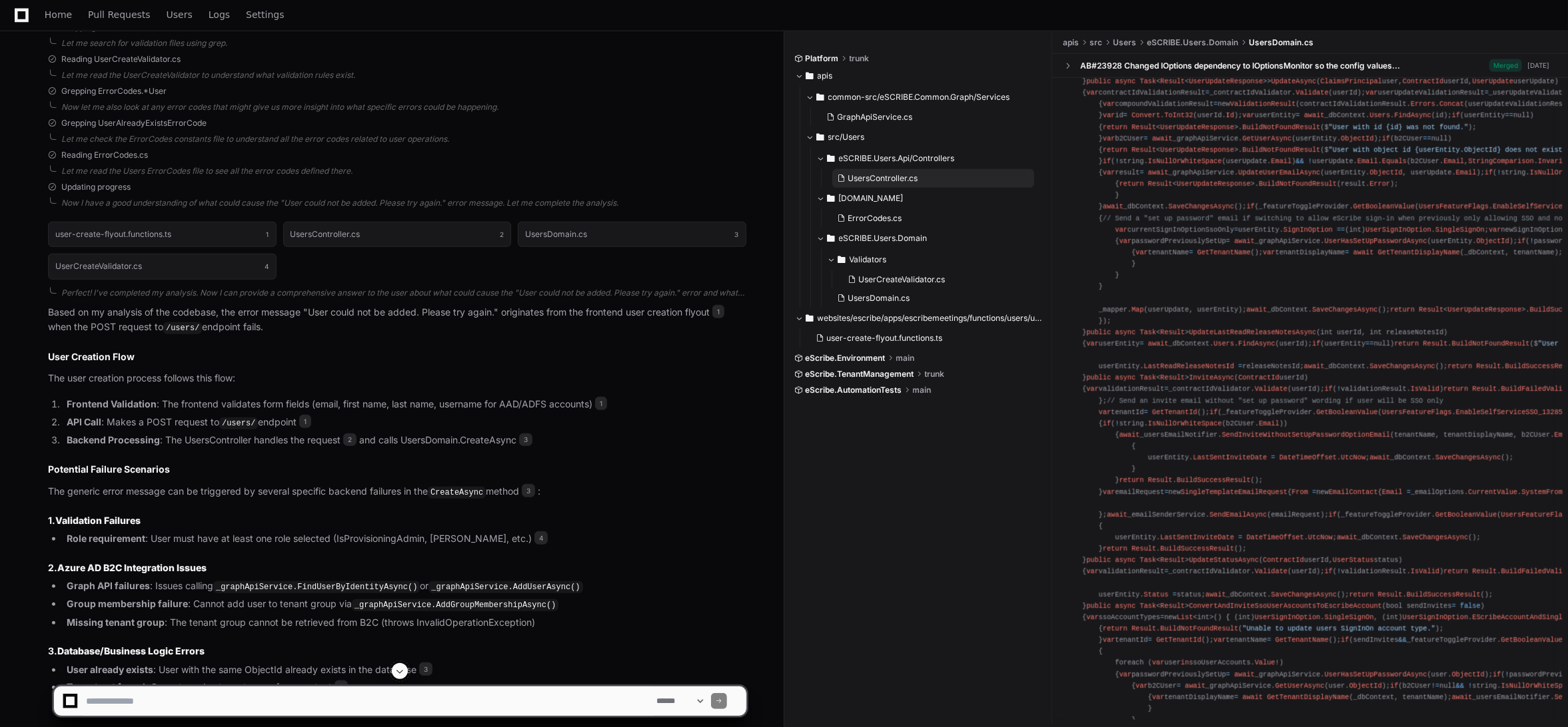
click at [894, 174] on span "UsersController.cs" at bounding box center [883, 178] width 70 height 10
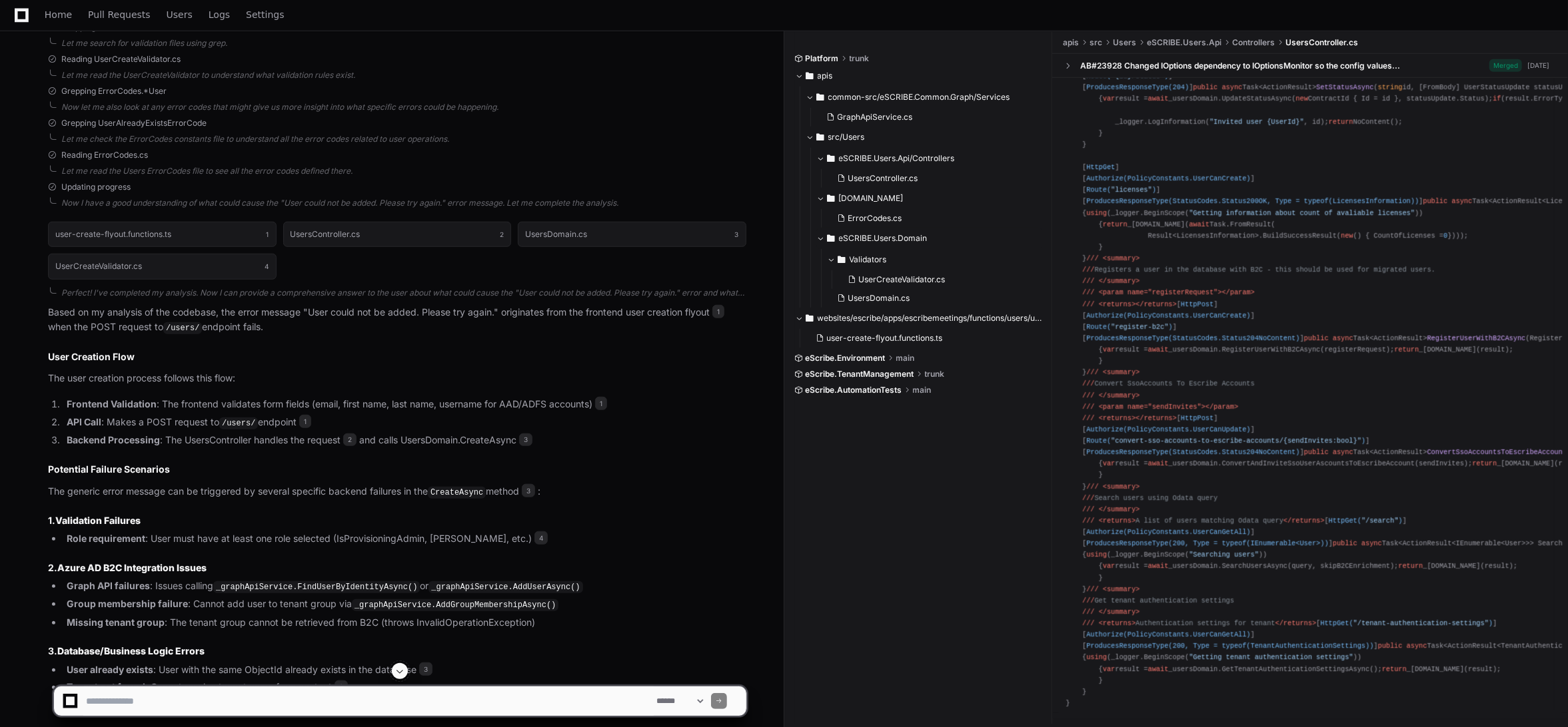
scroll to position [0, 0]
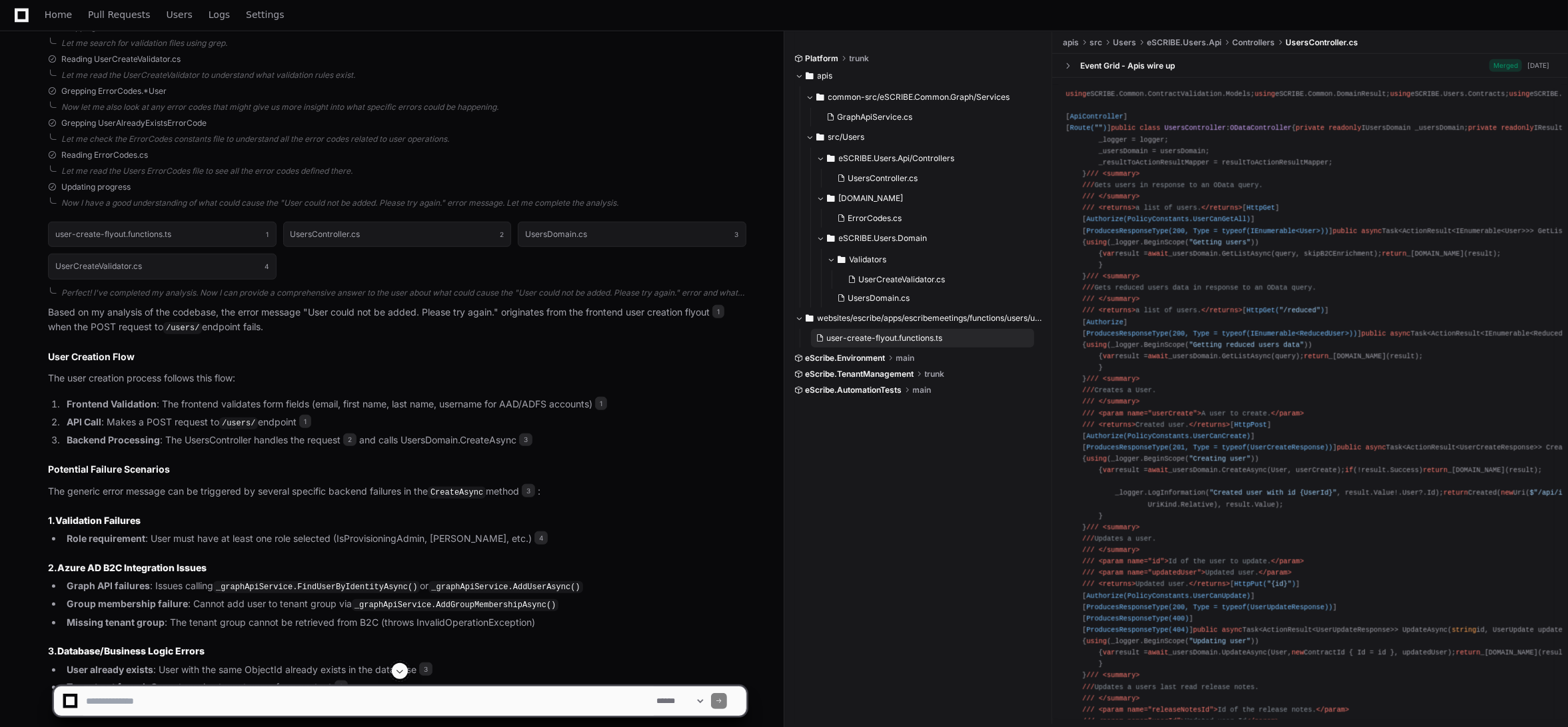
click at [850, 340] on span "user-create-flyout.functions.ts" at bounding box center [885, 338] width 116 height 10
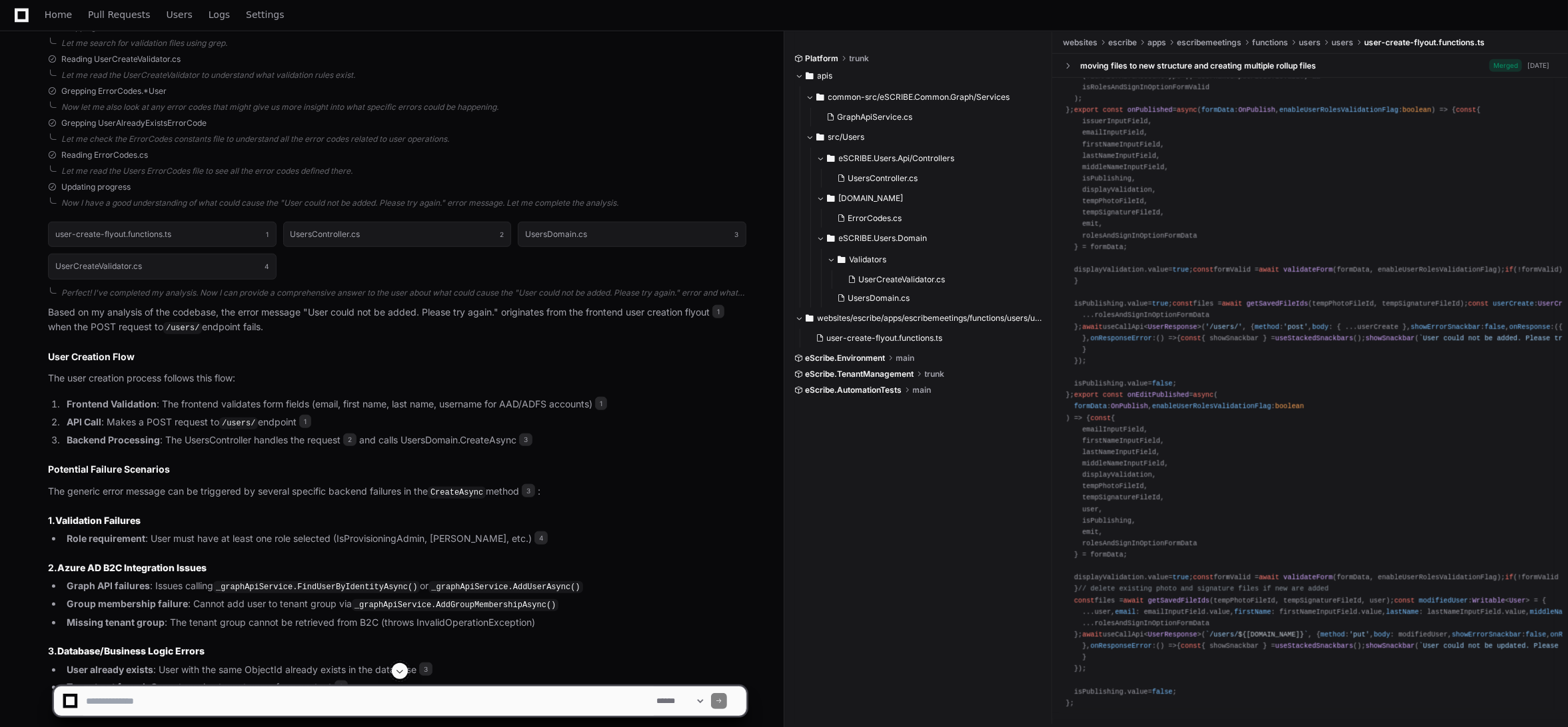
scroll to position [1065, 0]
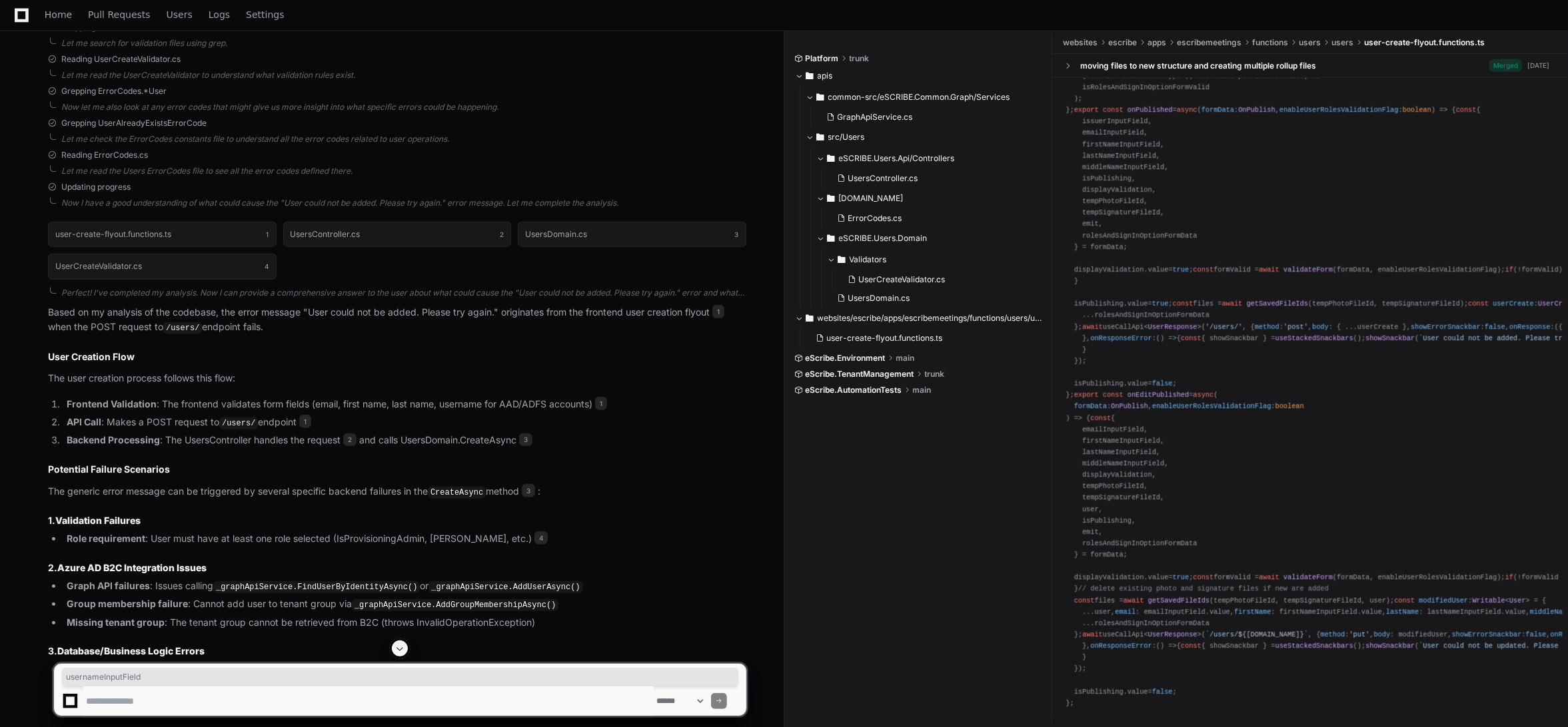
copy span "usernameInputField"
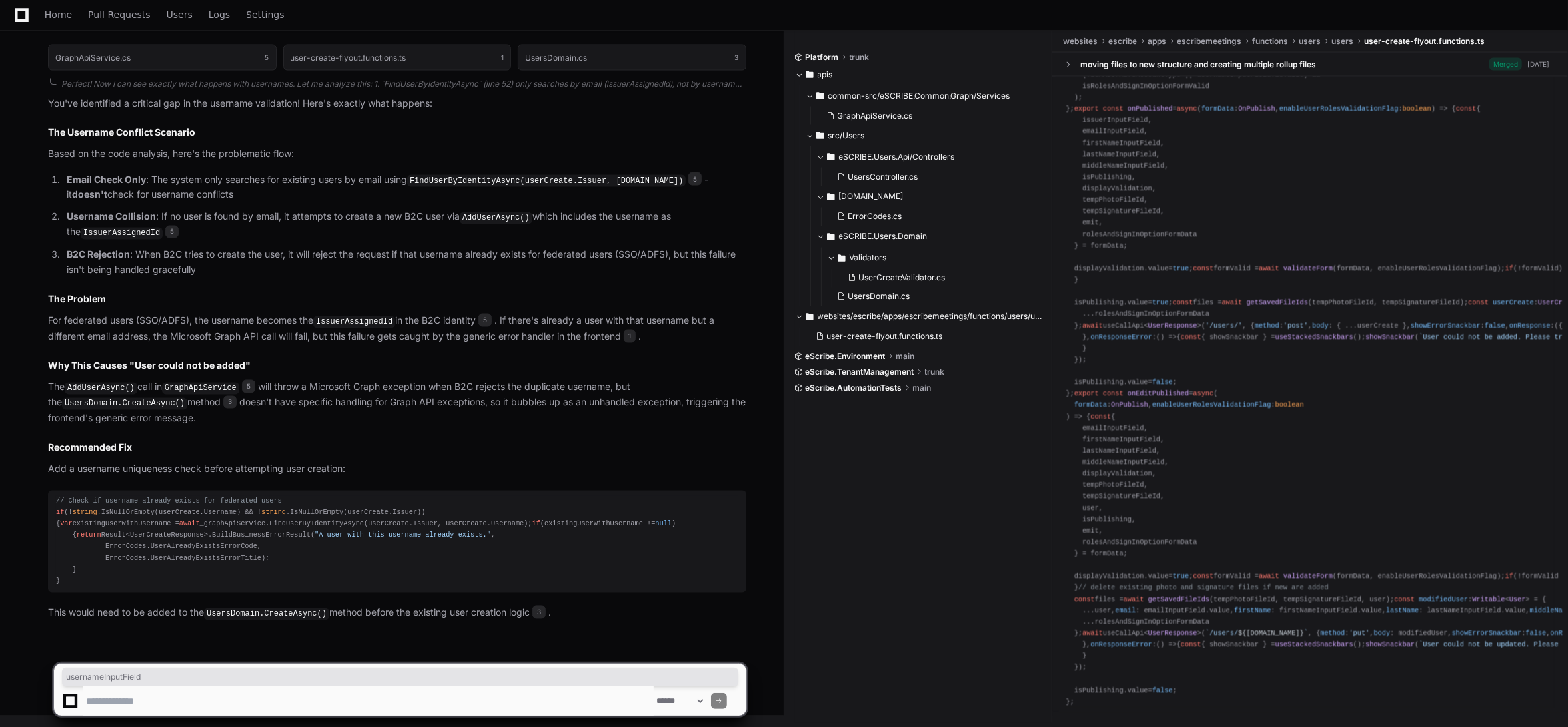
scroll to position [2191, 0]
click at [219, 695] on textarea at bounding box center [368, 701] width 571 height 29
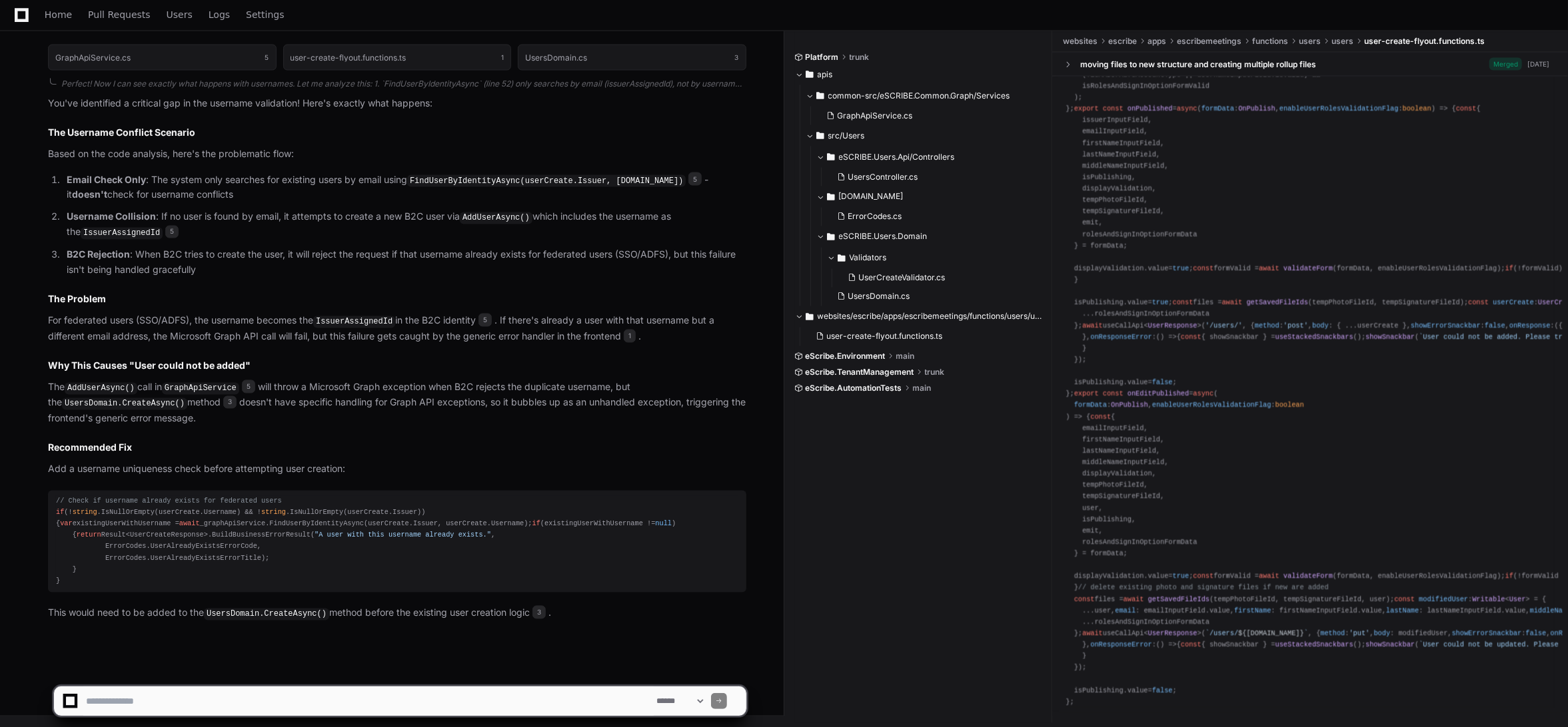
click at [270, 698] on textarea at bounding box center [368, 701] width 571 height 29
type textarea "**********"
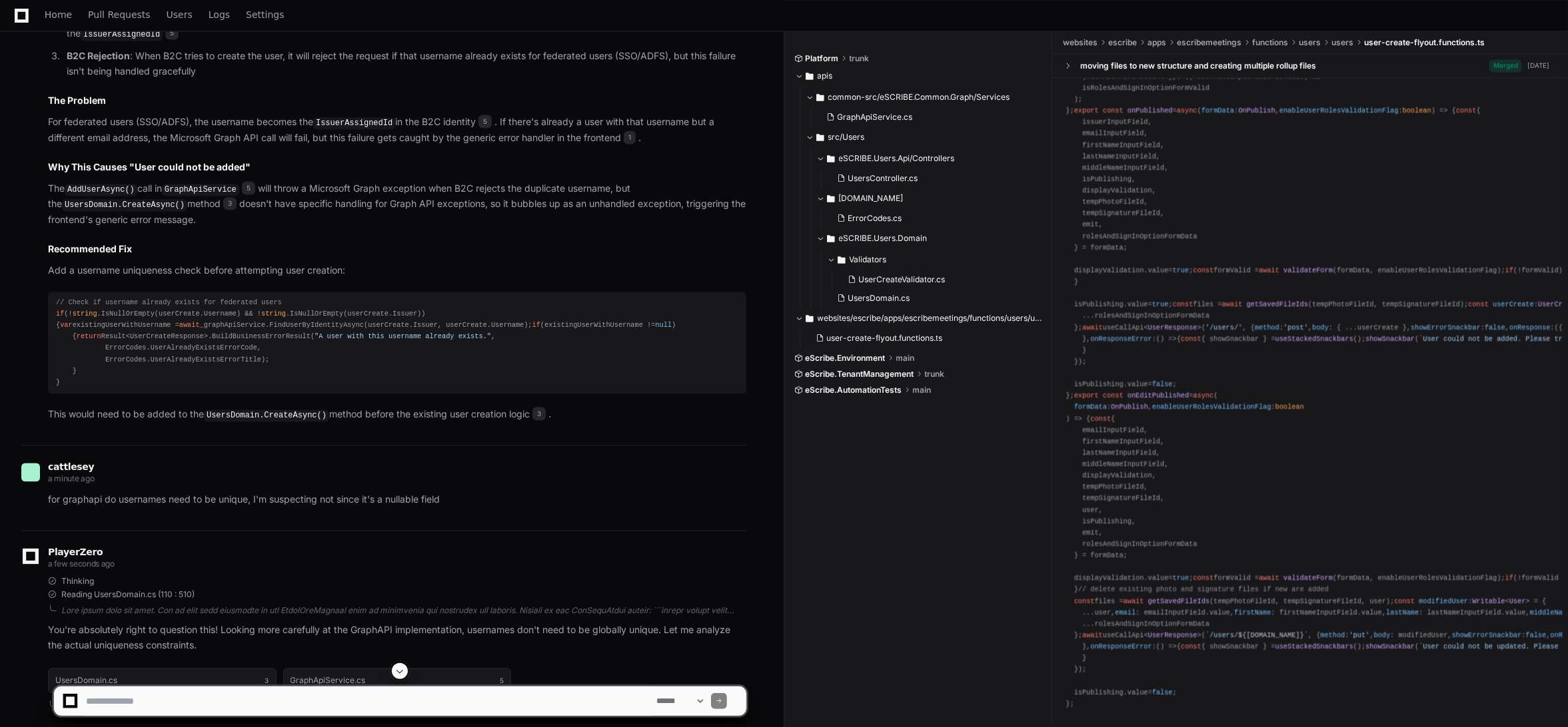
scroll to position [2472, 0]
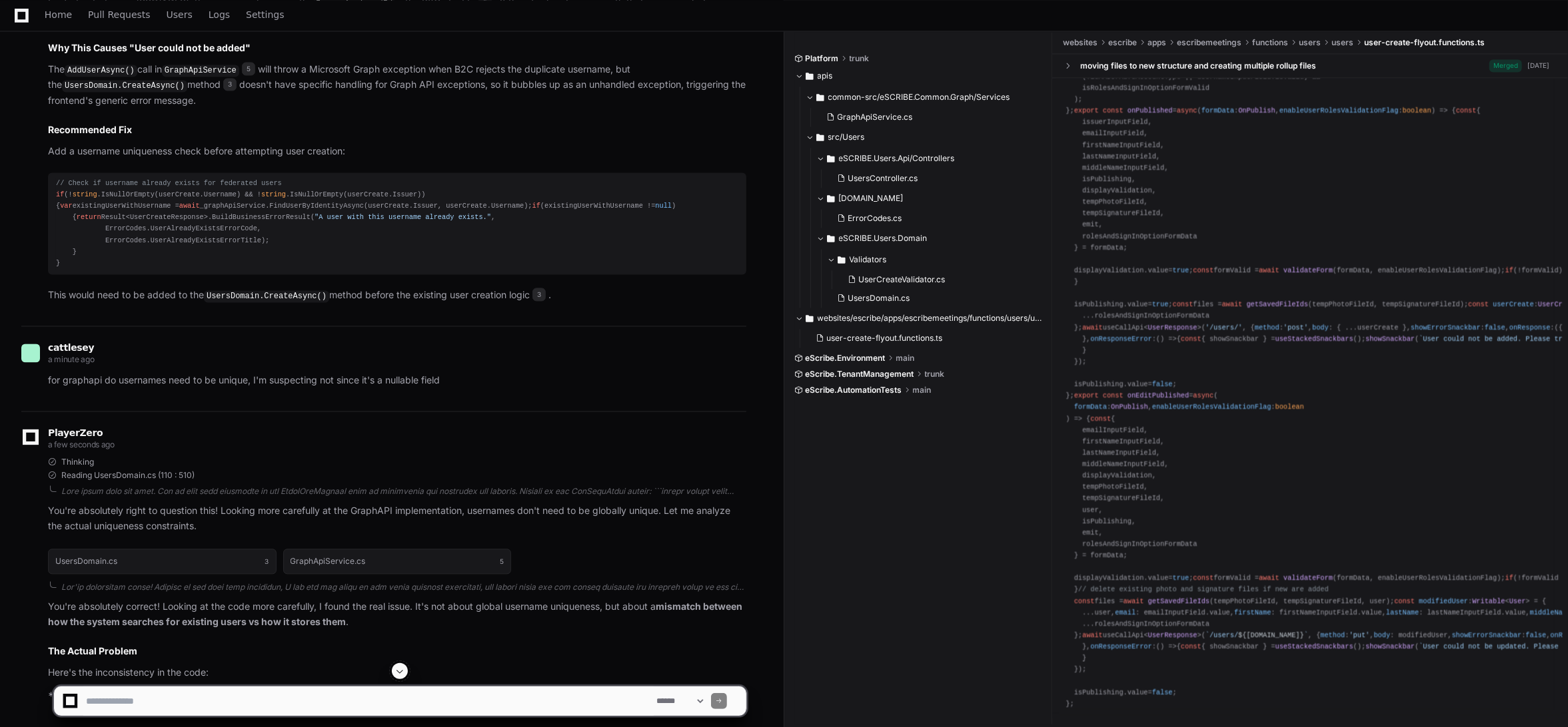
click at [210, 389] on p "for graphapi do usernames need to be unique, I'm suspecting not since it's a nu…" at bounding box center [397, 381] width 698 height 16
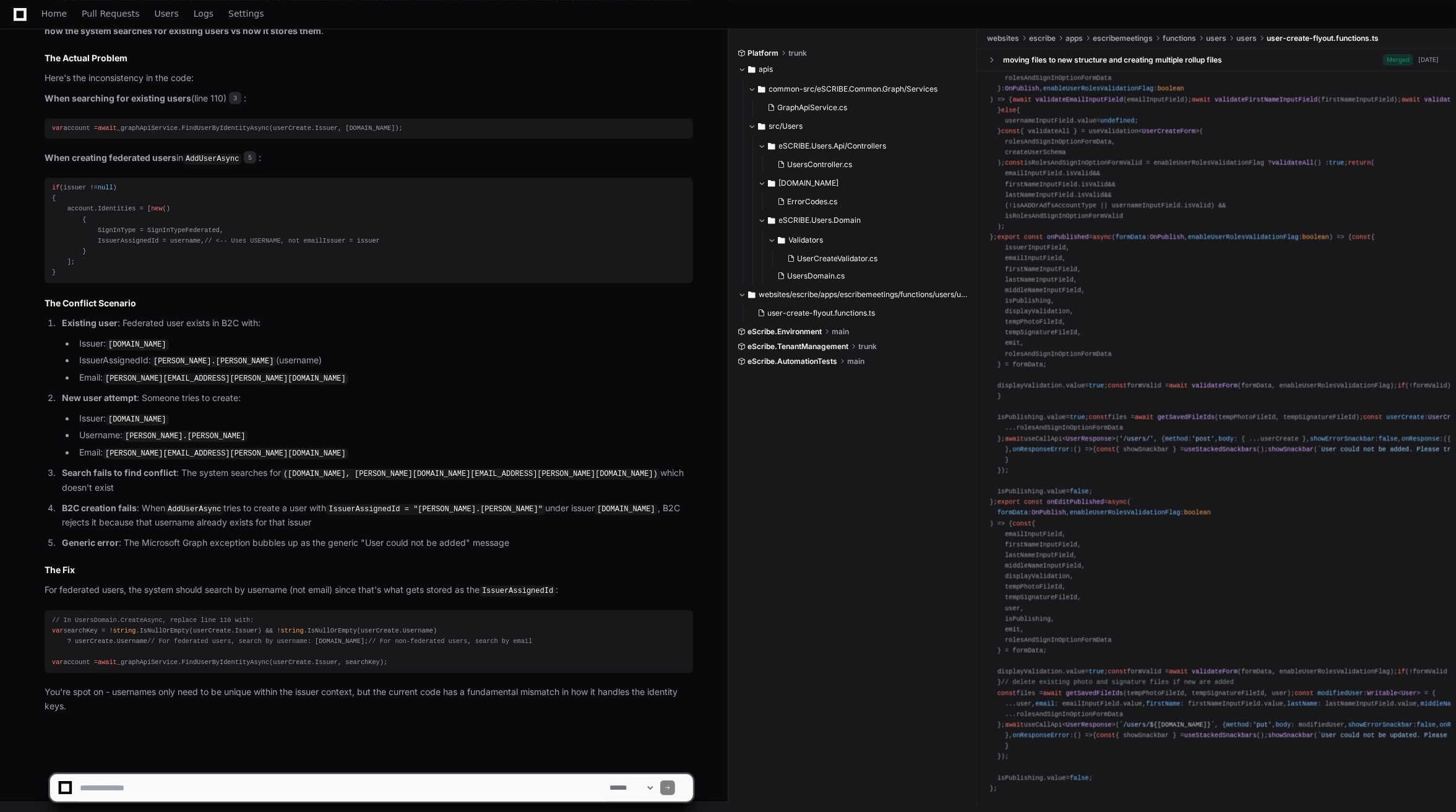
scroll to position [2889, 0]
